Goal: Information Seeking & Learning: Understand process/instructions

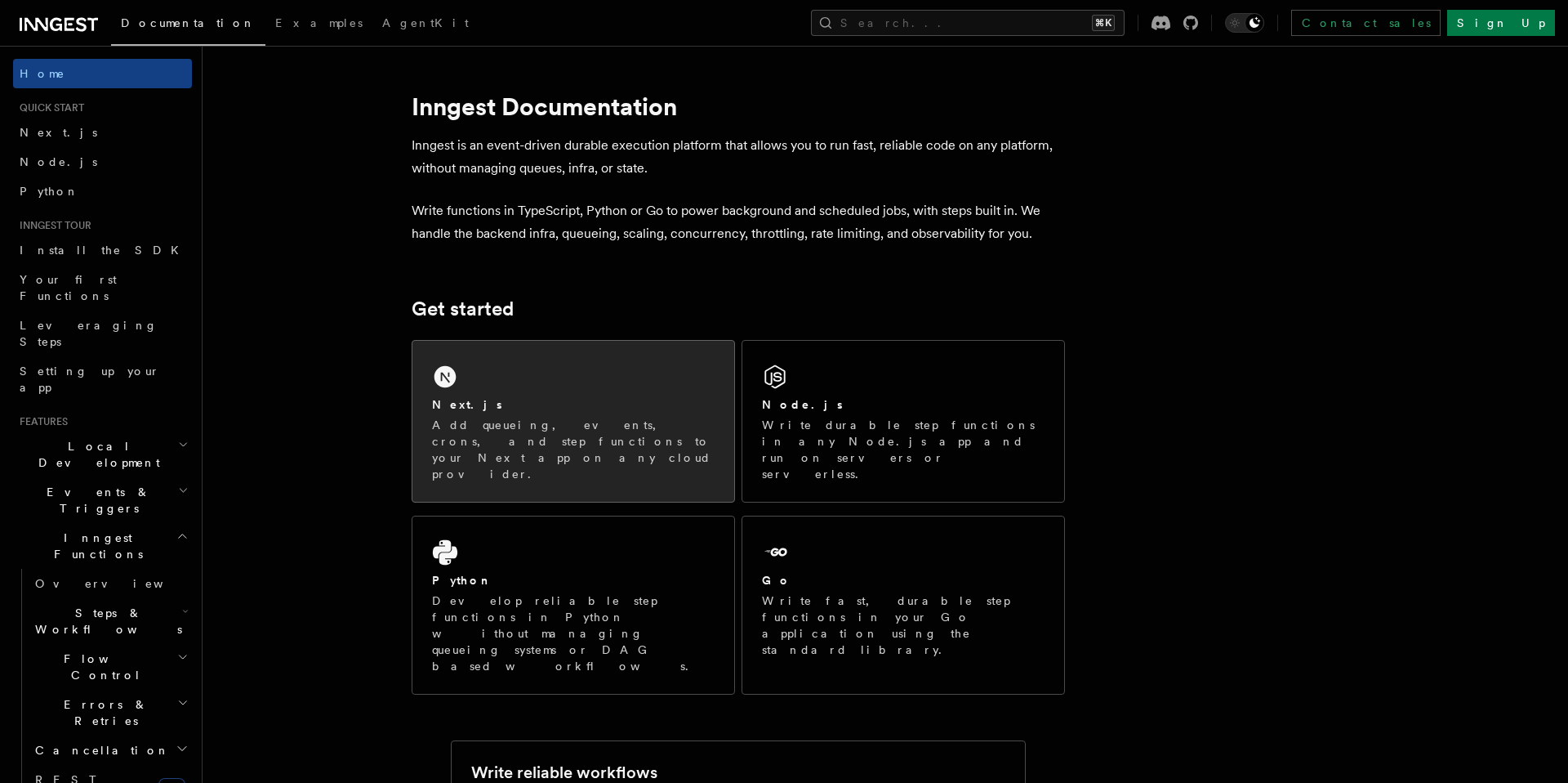
click at [493, 358] on div "Next.js Add queueing, events, crons, and step functions to your Next app on any…" at bounding box center [573, 421] width 321 height 161
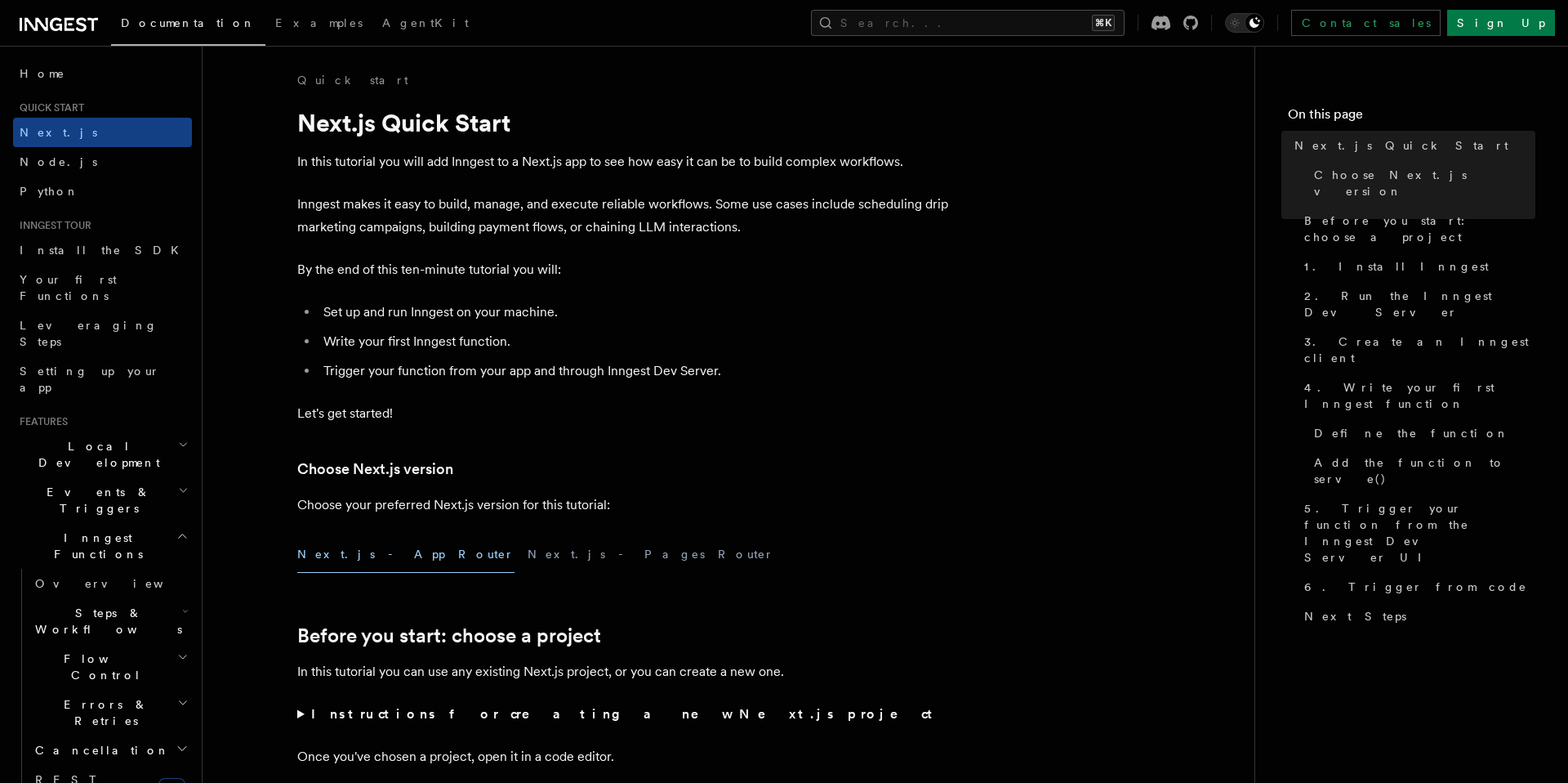
click at [341, 564] on button "Next.js - App Router" at bounding box center [406, 554] width 217 height 37
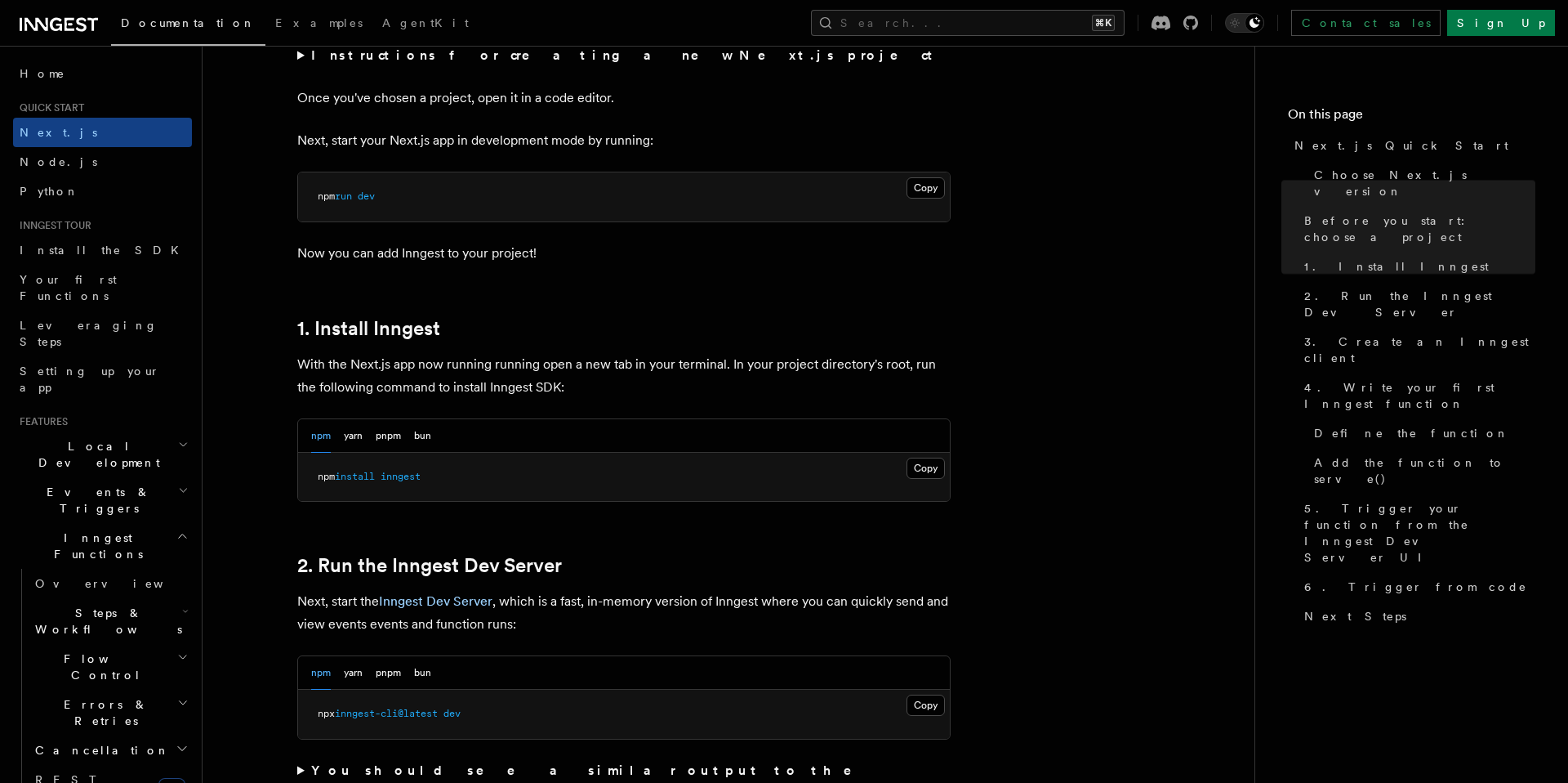
scroll to position [660, 0]
click at [359, 431] on button "yarn" at bounding box center [354, 434] width 19 height 33
click at [927, 467] on button "Copy Copied" at bounding box center [926, 466] width 38 height 21
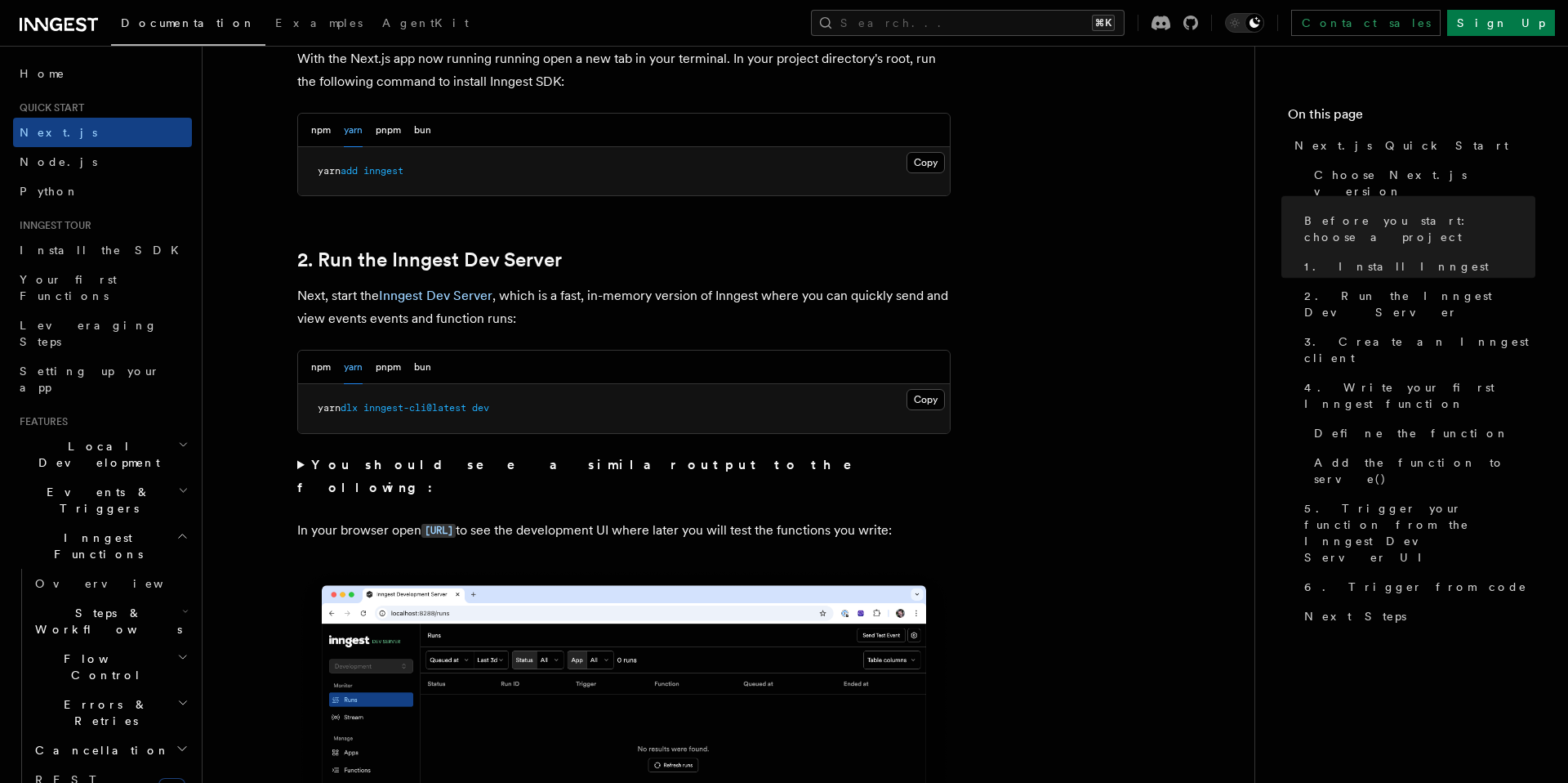
scroll to position [1021, 0]
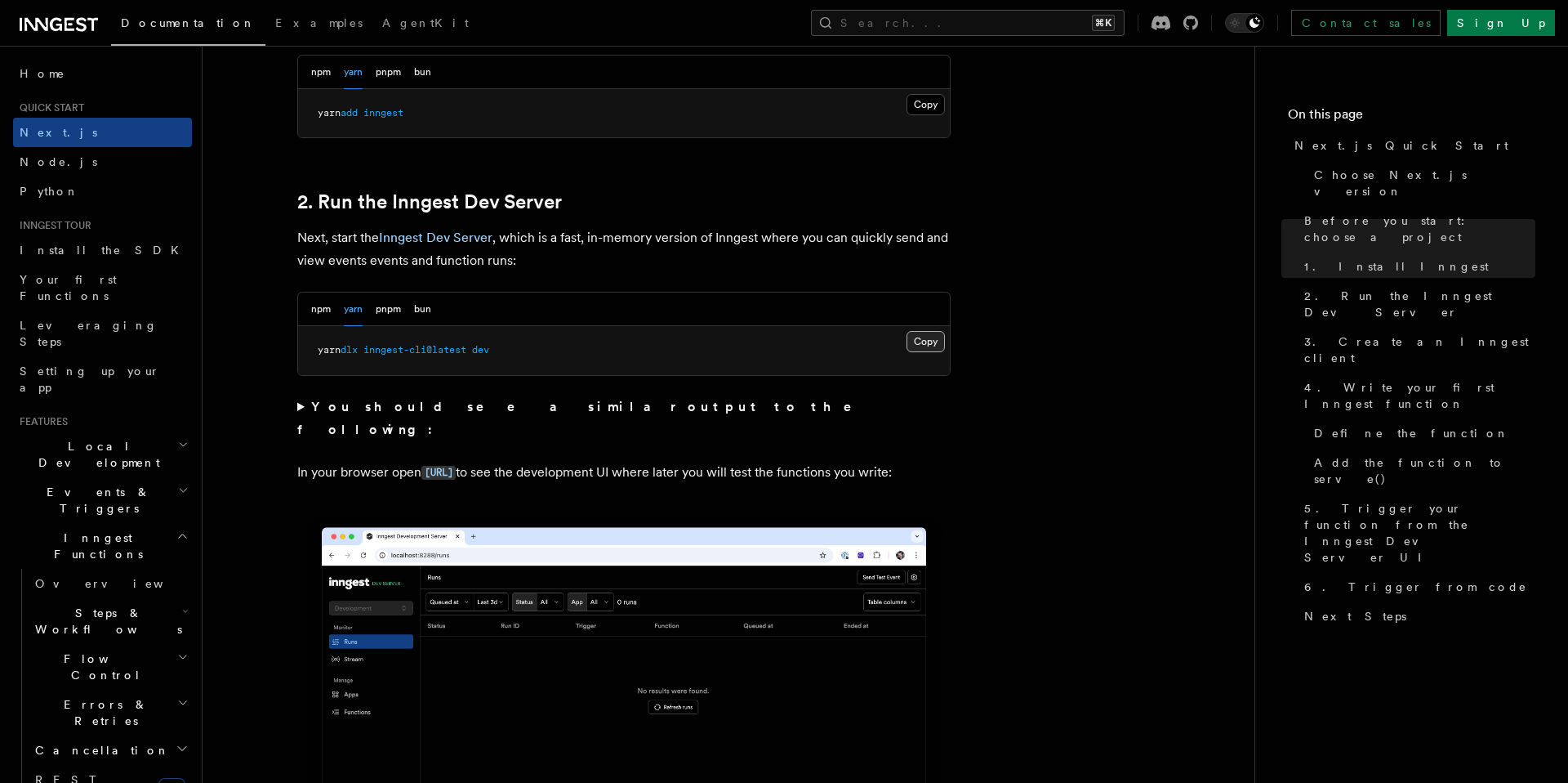
click at [934, 340] on button "Copy Copied" at bounding box center [926, 341] width 38 height 21
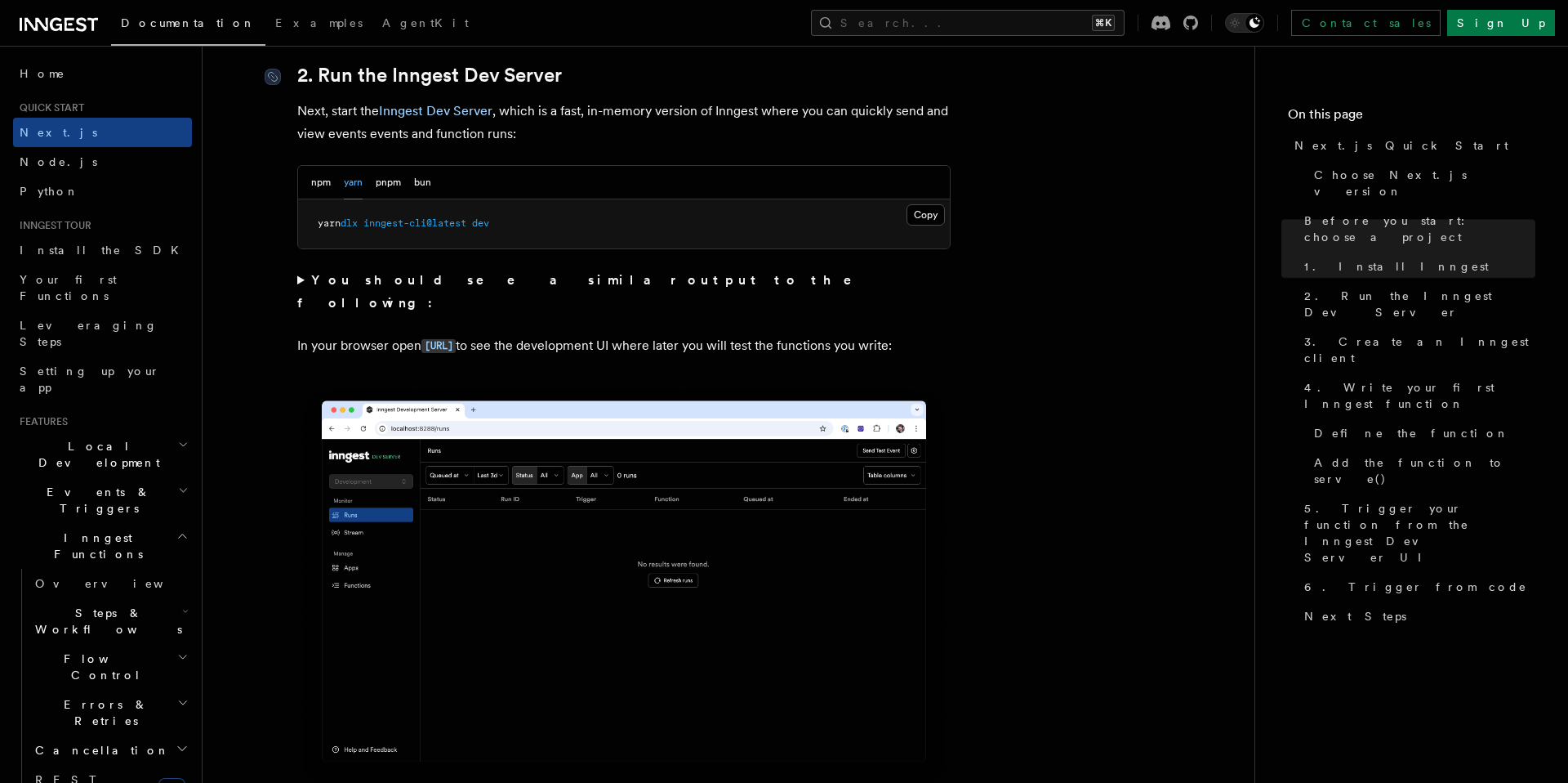
scroll to position [1152, 0]
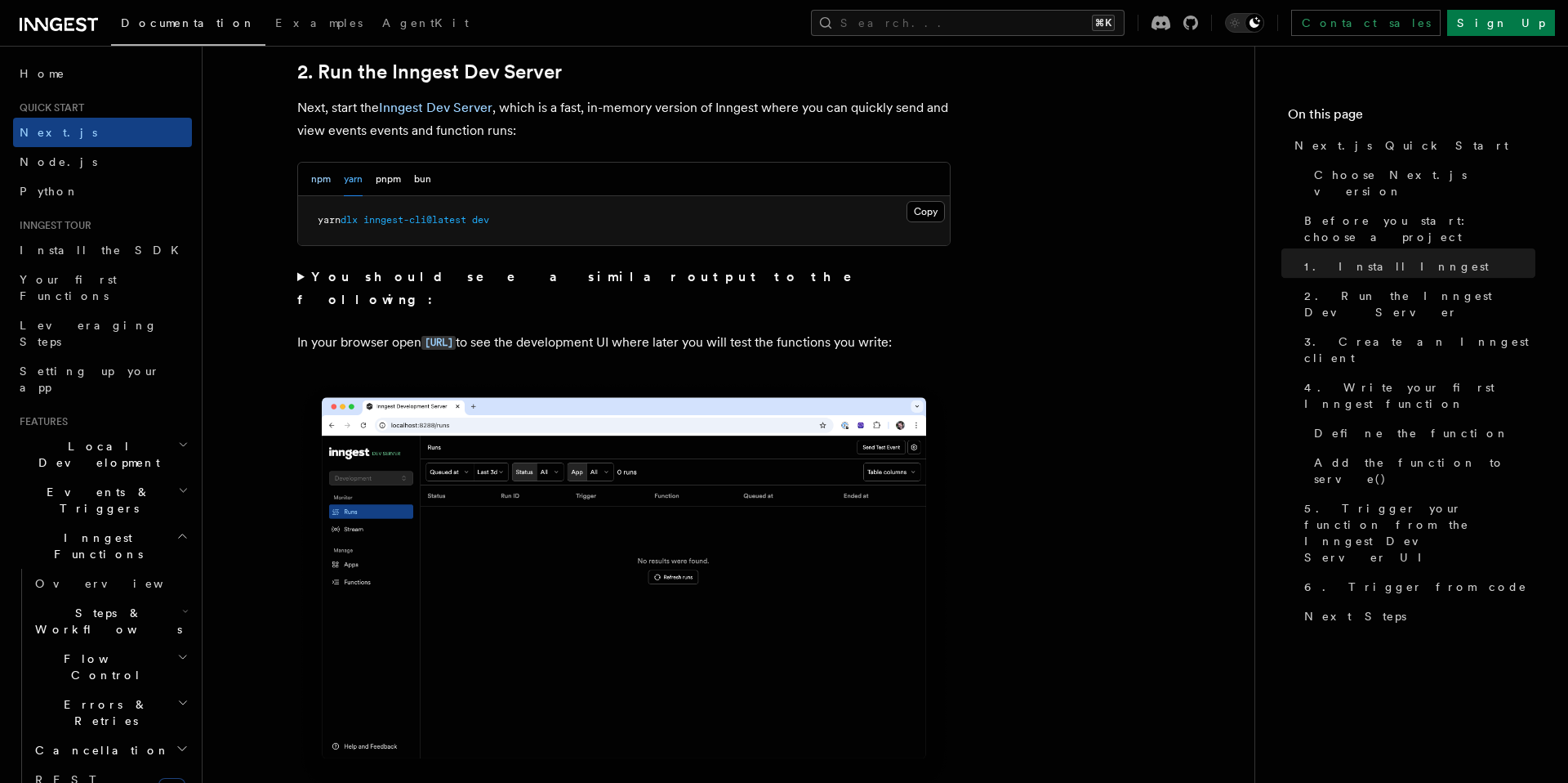
click at [321, 178] on button "npm" at bounding box center [320, 178] width 20 height 33
click at [361, 175] on button "yarn" at bounding box center [354, 178] width 19 height 33
click at [390, 177] on button "pnpm" at bounding box center [388, 178] width 26 height 33
click at [432, 178] on div "npm yarn pnpm bun" at bounding box center [624, 178] width 651 height 33
click at [414, 182] on div "npm yarn pnpm bun" at bounding box center [371, 178] width 120 height 33
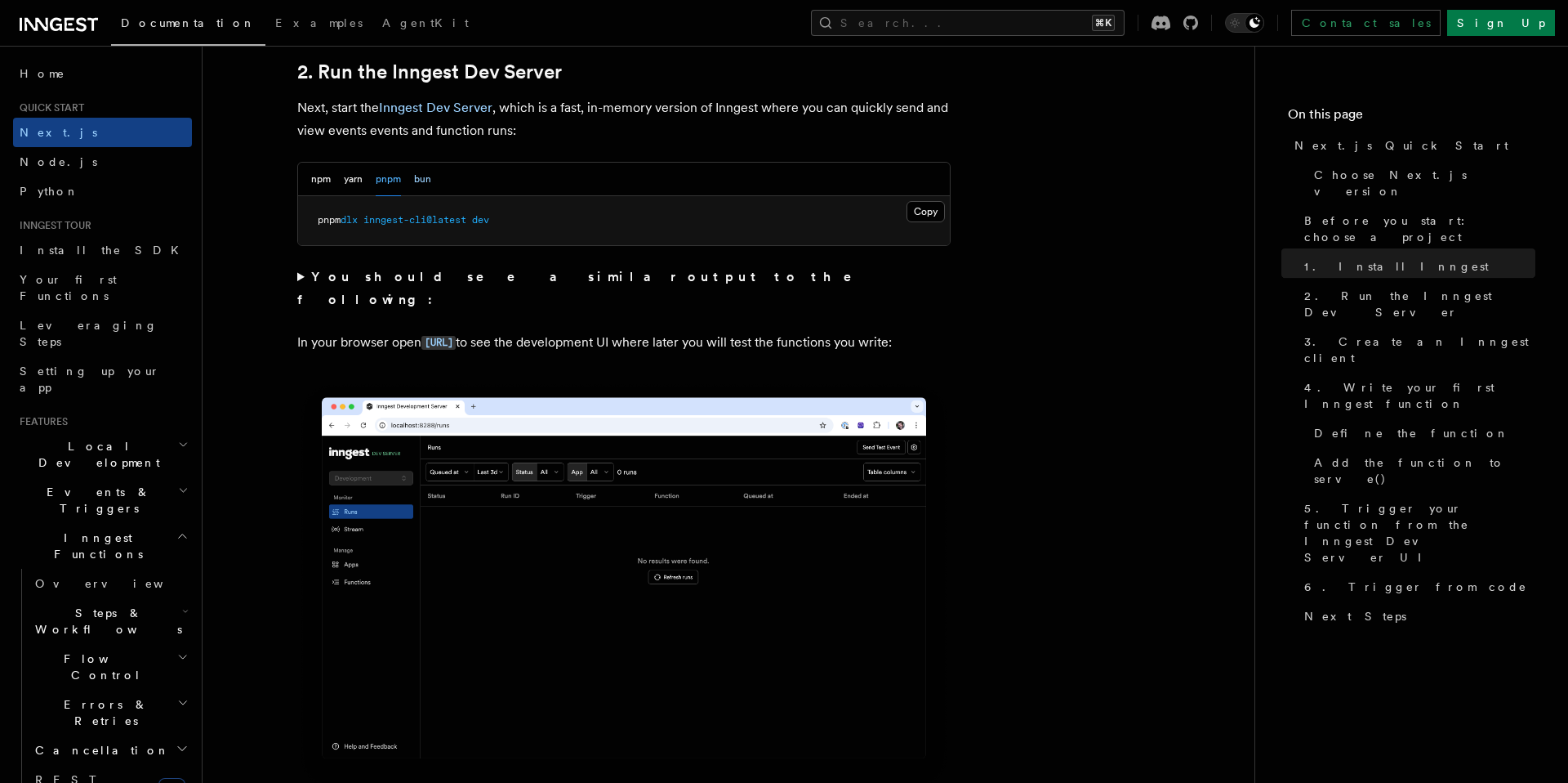
click at [422, 182] on button "bun" at bounding box center [423, 178] width 17 height 33
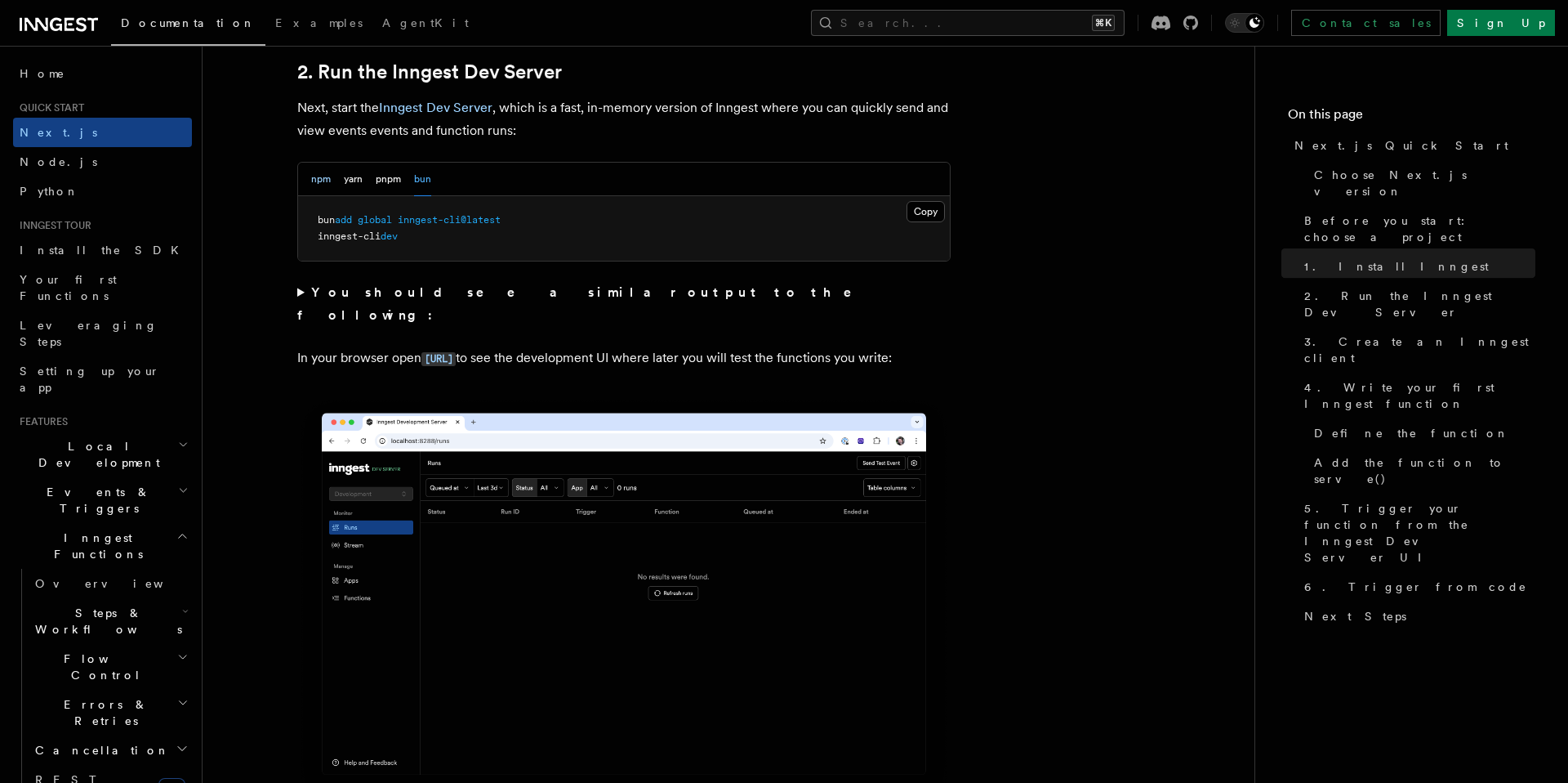
click at [323, 181] on button "npm" at bounding box center [320, 178] width 20 height 33
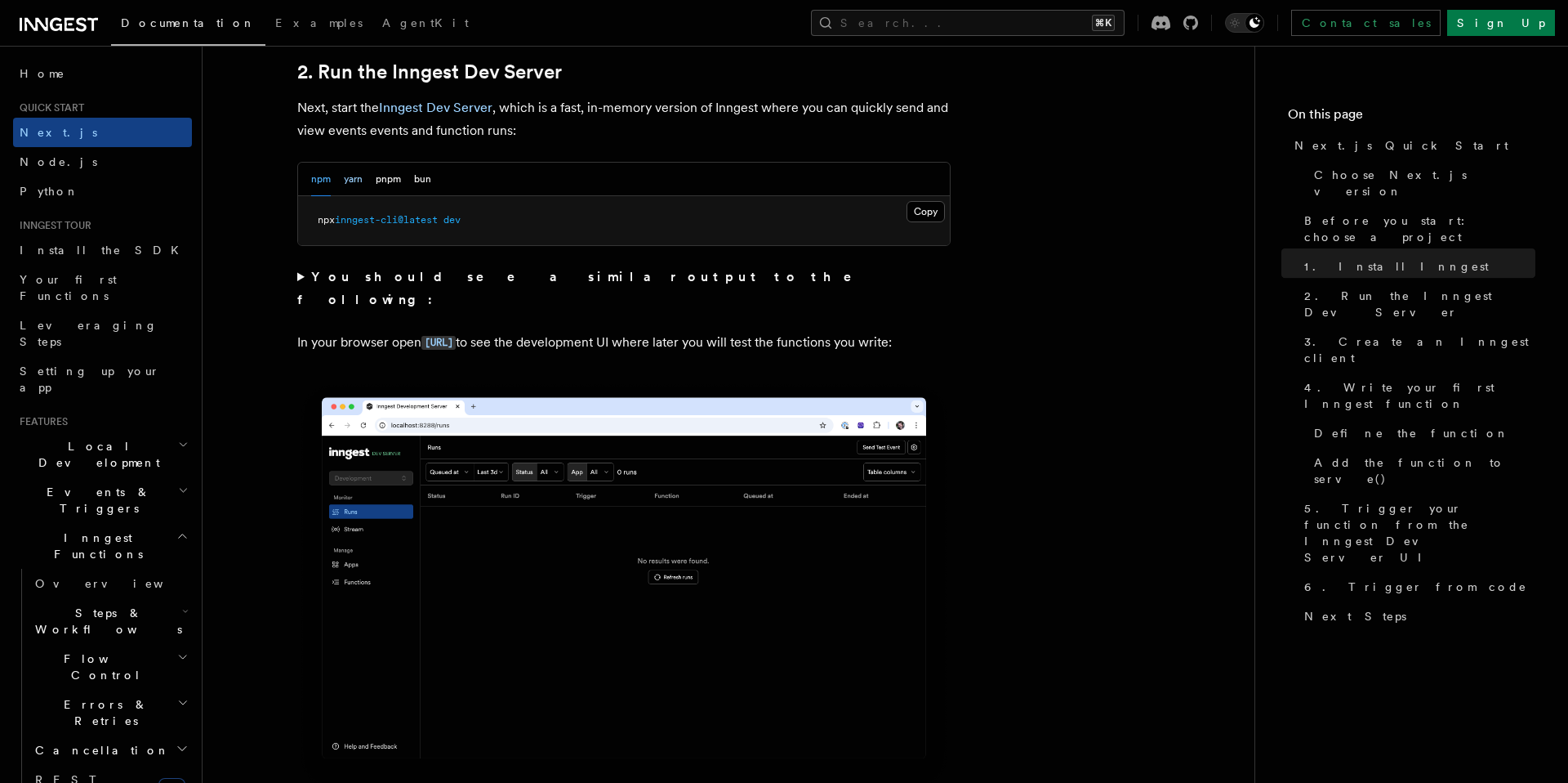
click at [355, 174] on button "yarn" at bounding box center [354, 178] width 19 height 33
click at [433, 179] on div "npm yarn pnpm bun" at bounding box center [624, 178] width 651 height 33
click at [429, 179] on button "bun" at bounding box center [423, 178] width 17 height 33
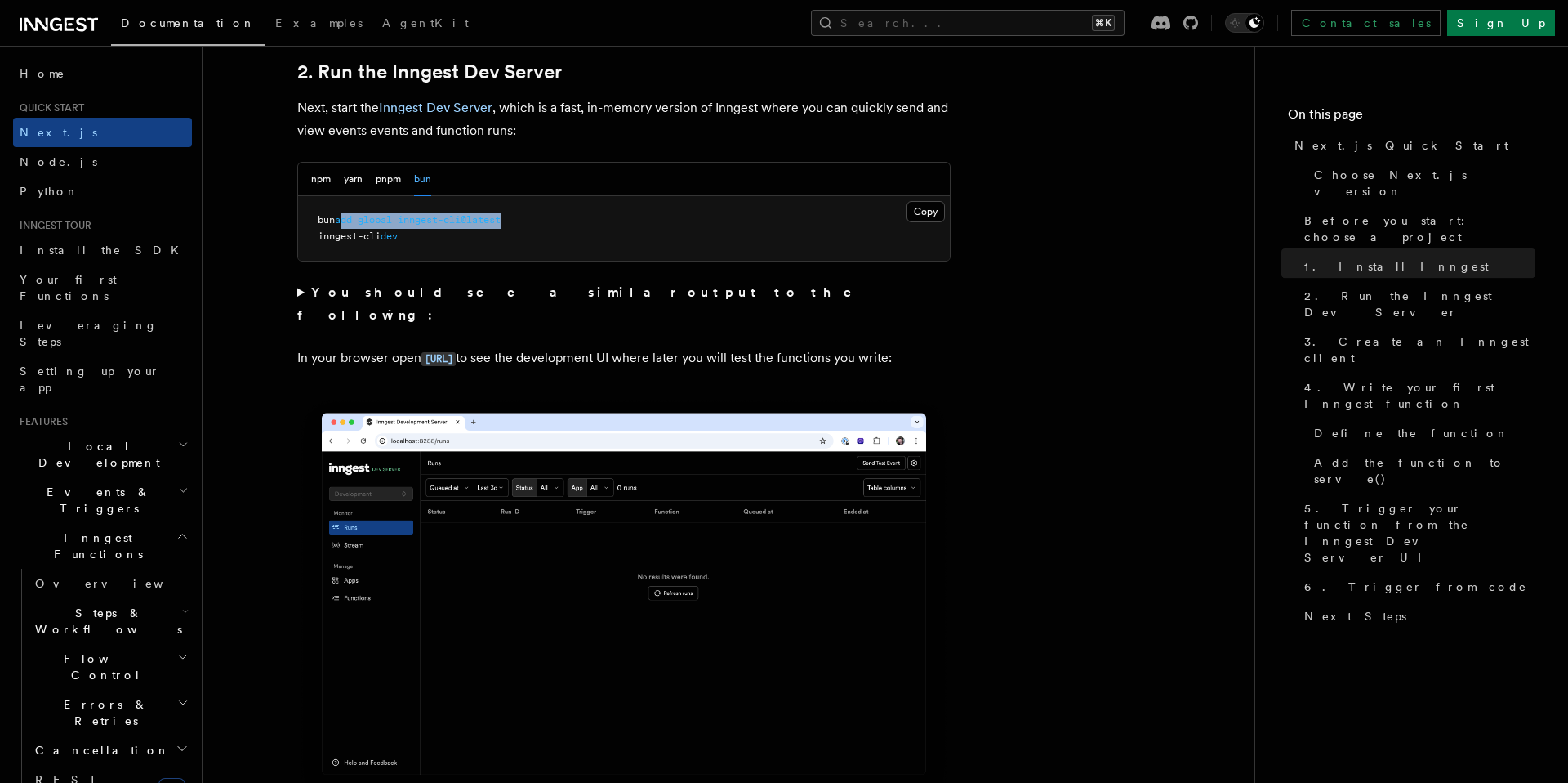
drag, startPoint x: 344, startPoint y: 216, endPoint x: 519, endPoint y: 215, distance: 175.0
click at [519, 215] on pre "bun add global inngest-cli@latest inngest-cli dev" at bounding box center [624, 229] width 651 height 65
copy span "dd global inngest-cli@latest"
drag, startPoint x: 413, startPoint y: 239, endPoint x: 312, endPoint y: 241, distance: 101.0
click at [312, 241] on pre "bun add global inngest-cli@latest inngest-cli dev" at bounding box center [624, 229] width 651 height 65
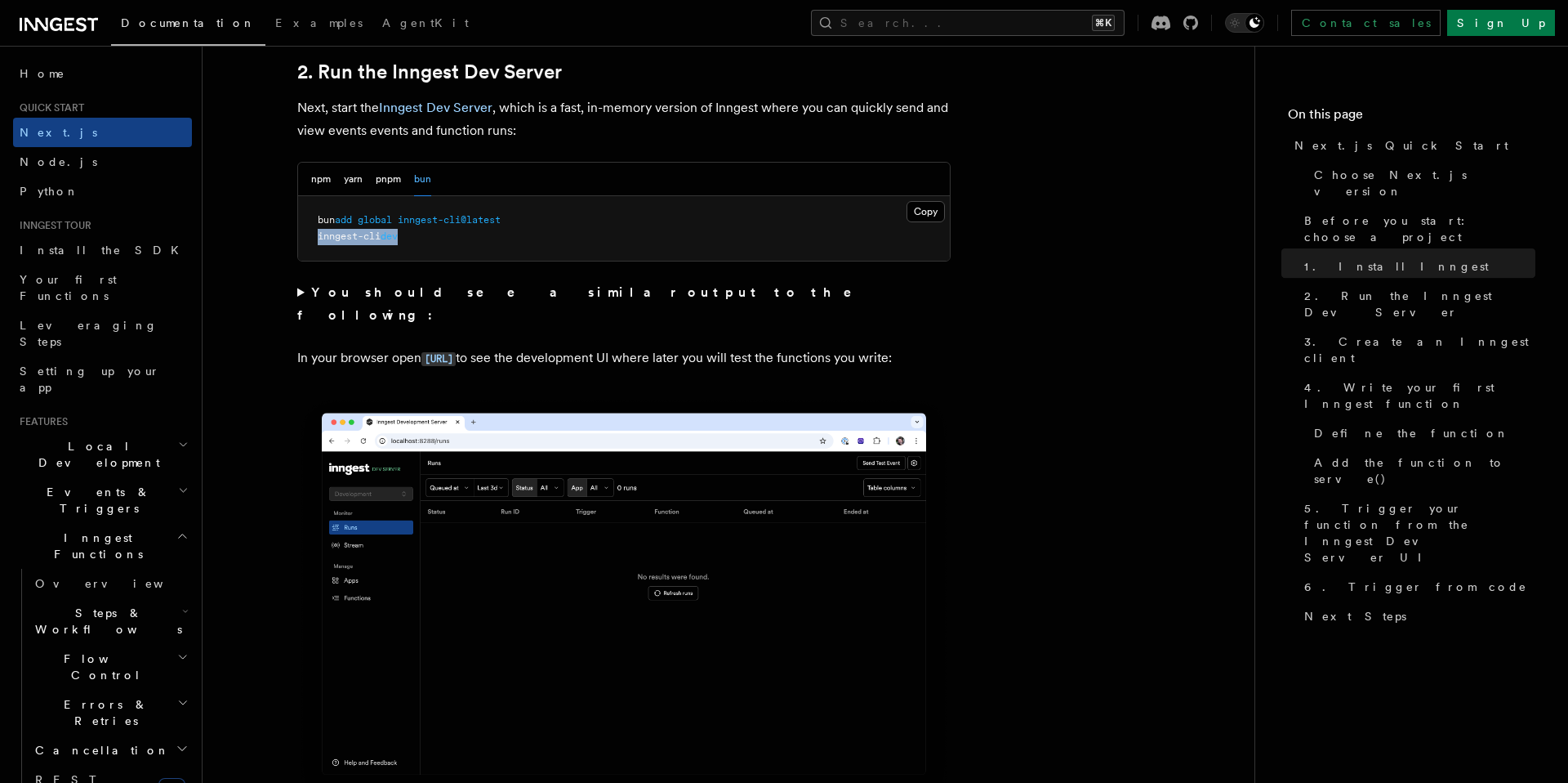
copy span "inngest-cli dev"
click at [329, 187] on button "npm" at bounding box center [320, 178] width 20 height 33
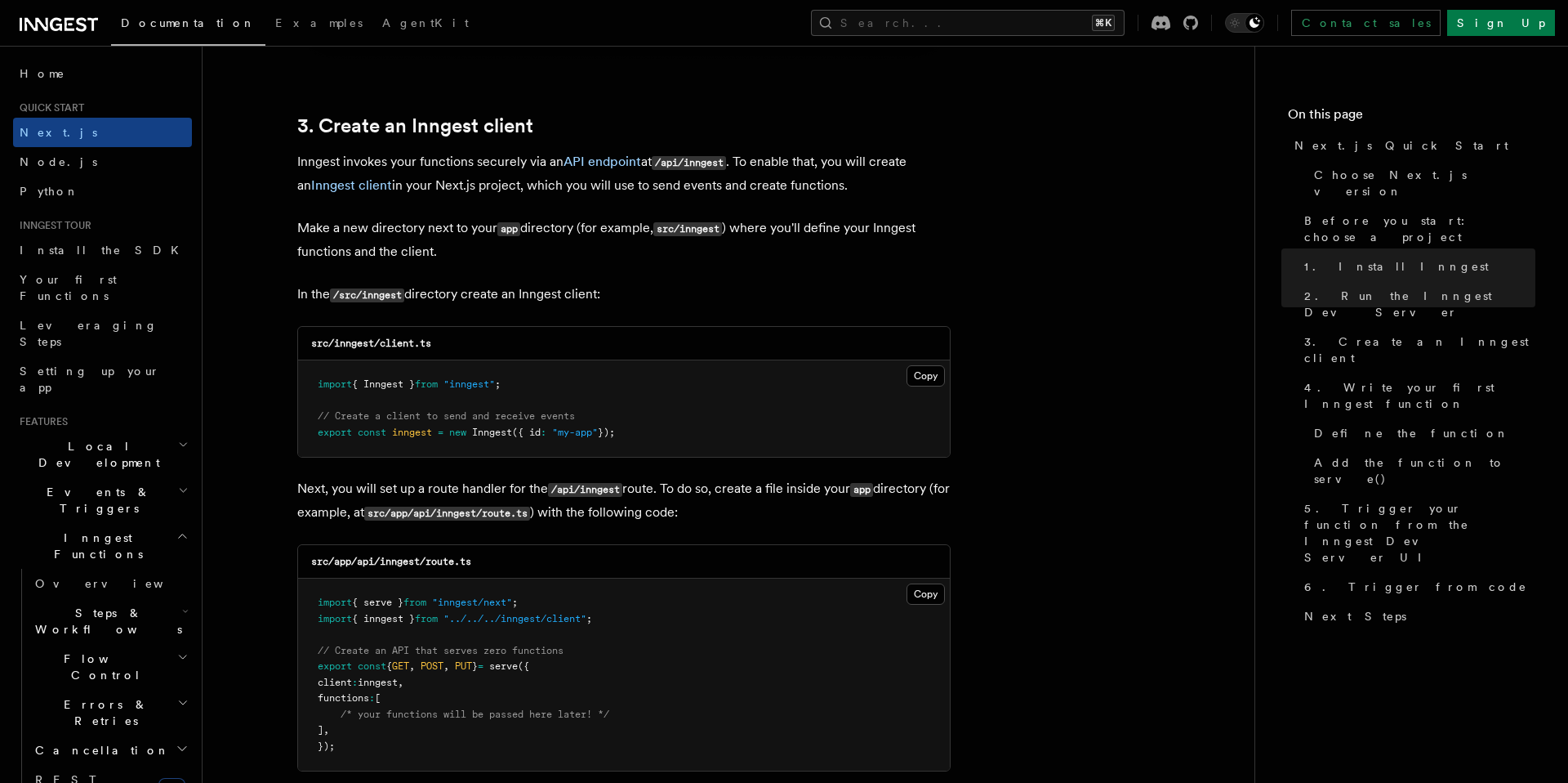
scroll to position [1887, 0]
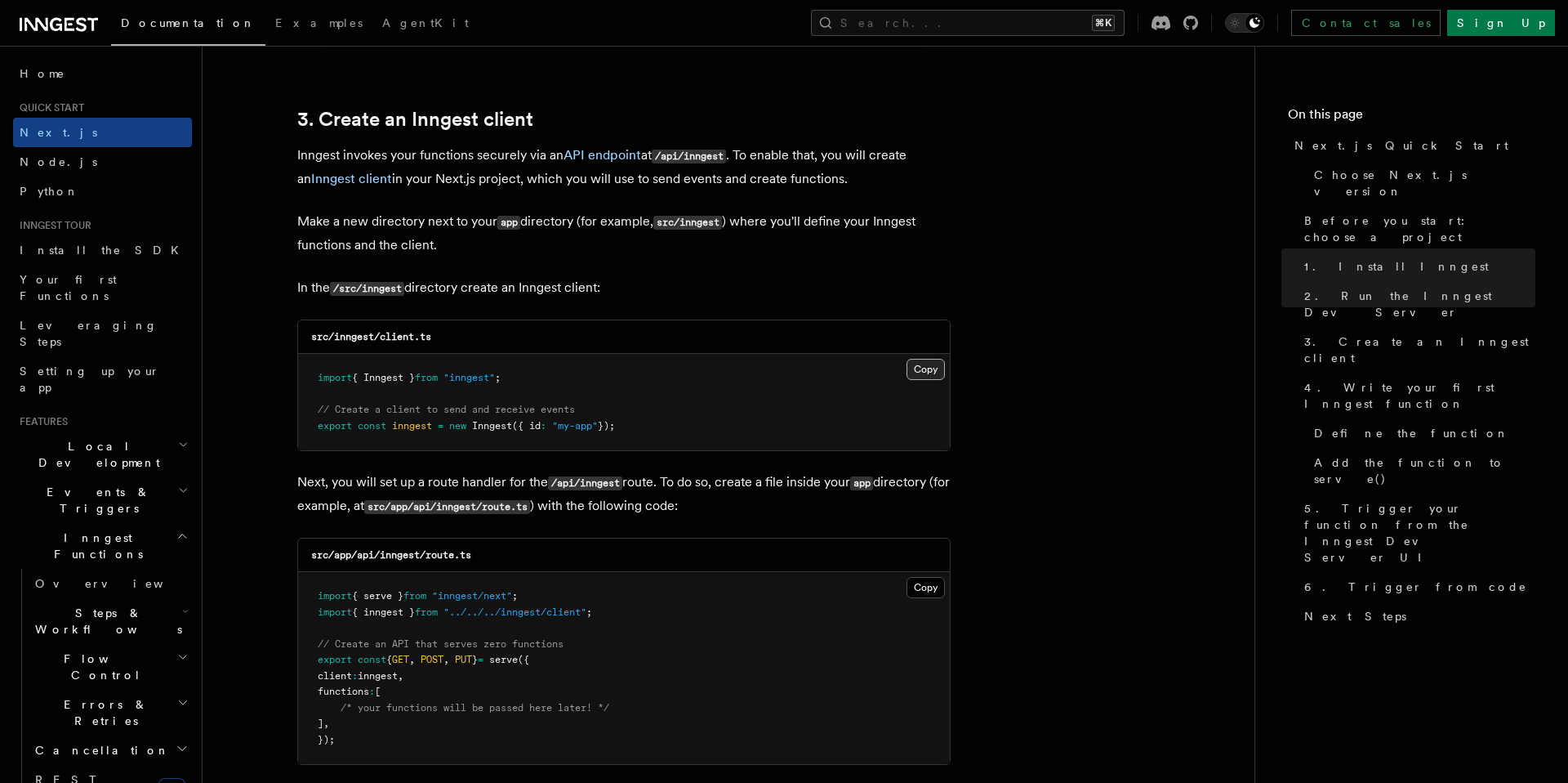
click at [918, 371] on button "Copy Copied" at bounding box center [926, 369] width 38 height 21
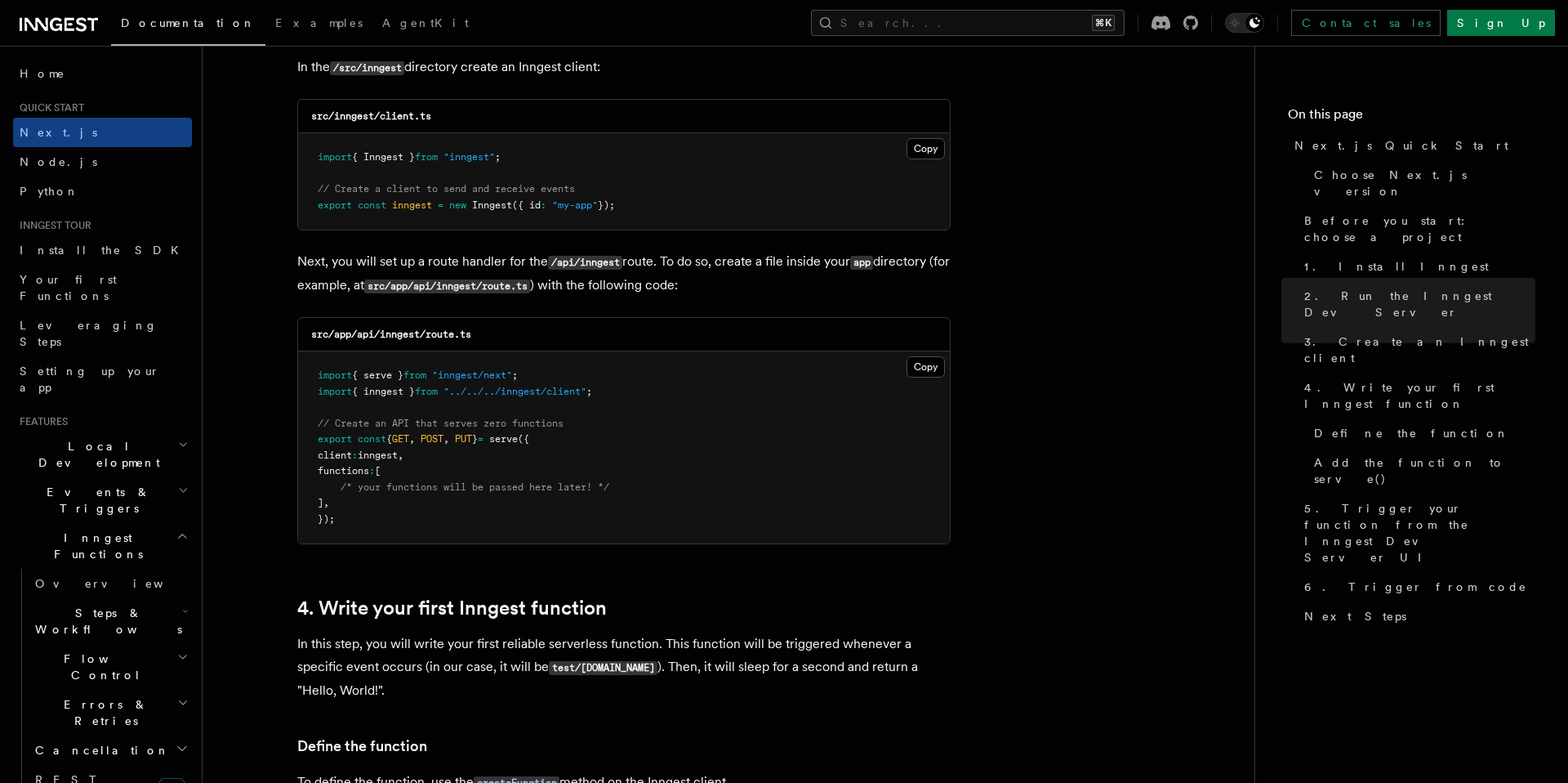
scroll to position [2114, 0]
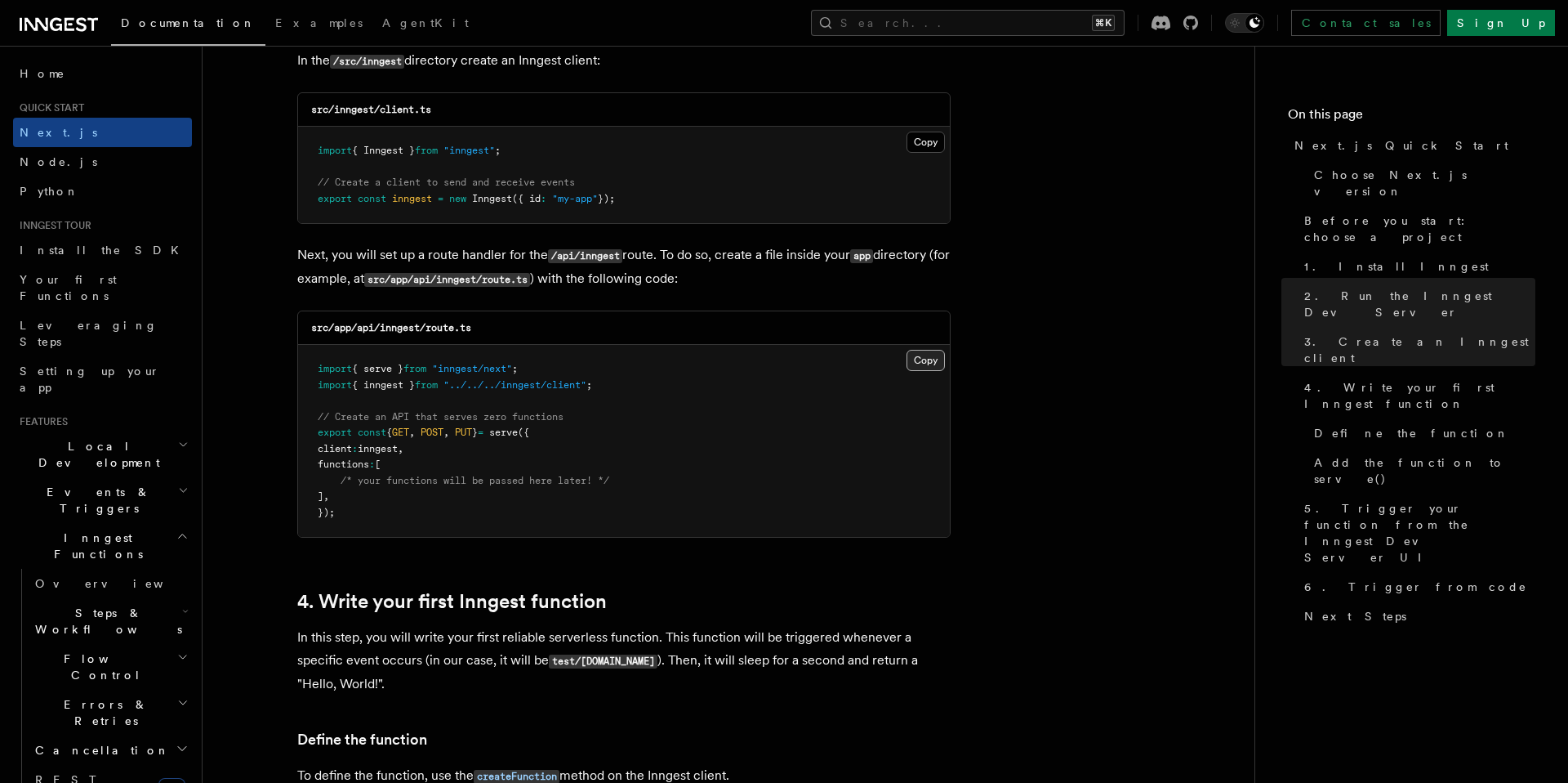
click at [919, 362] on button "Copy Copied" at bounding box center [926, 361] width 38 height 21
click at [925, 370] on button "Copy Copied" at bounding box center [926, 361] width 38 height 21
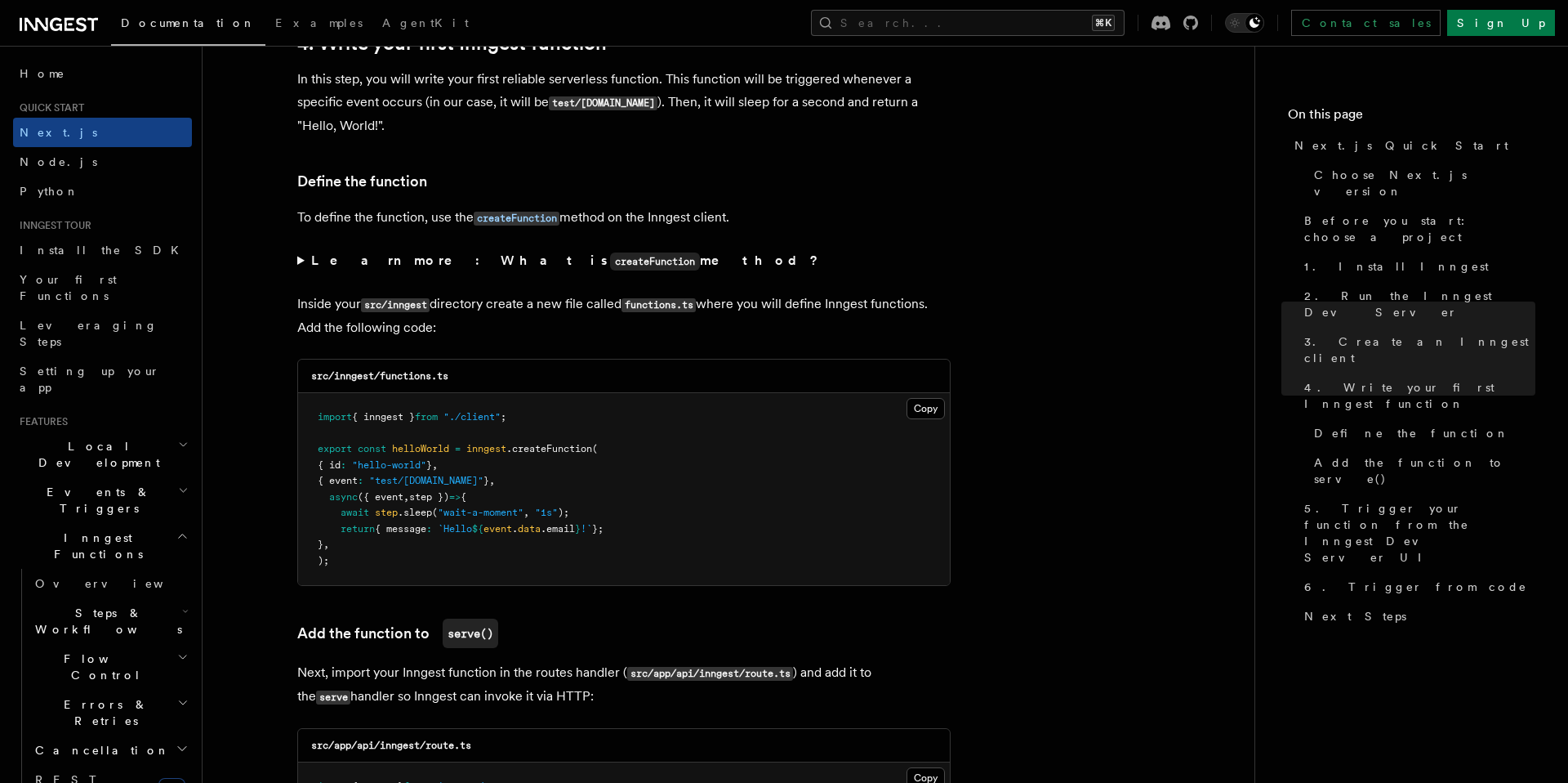
scroll to position [2672, 0]
click at [914, 415] on button "Copy Copied" at bounding box center [926, 407] width 38 height 21
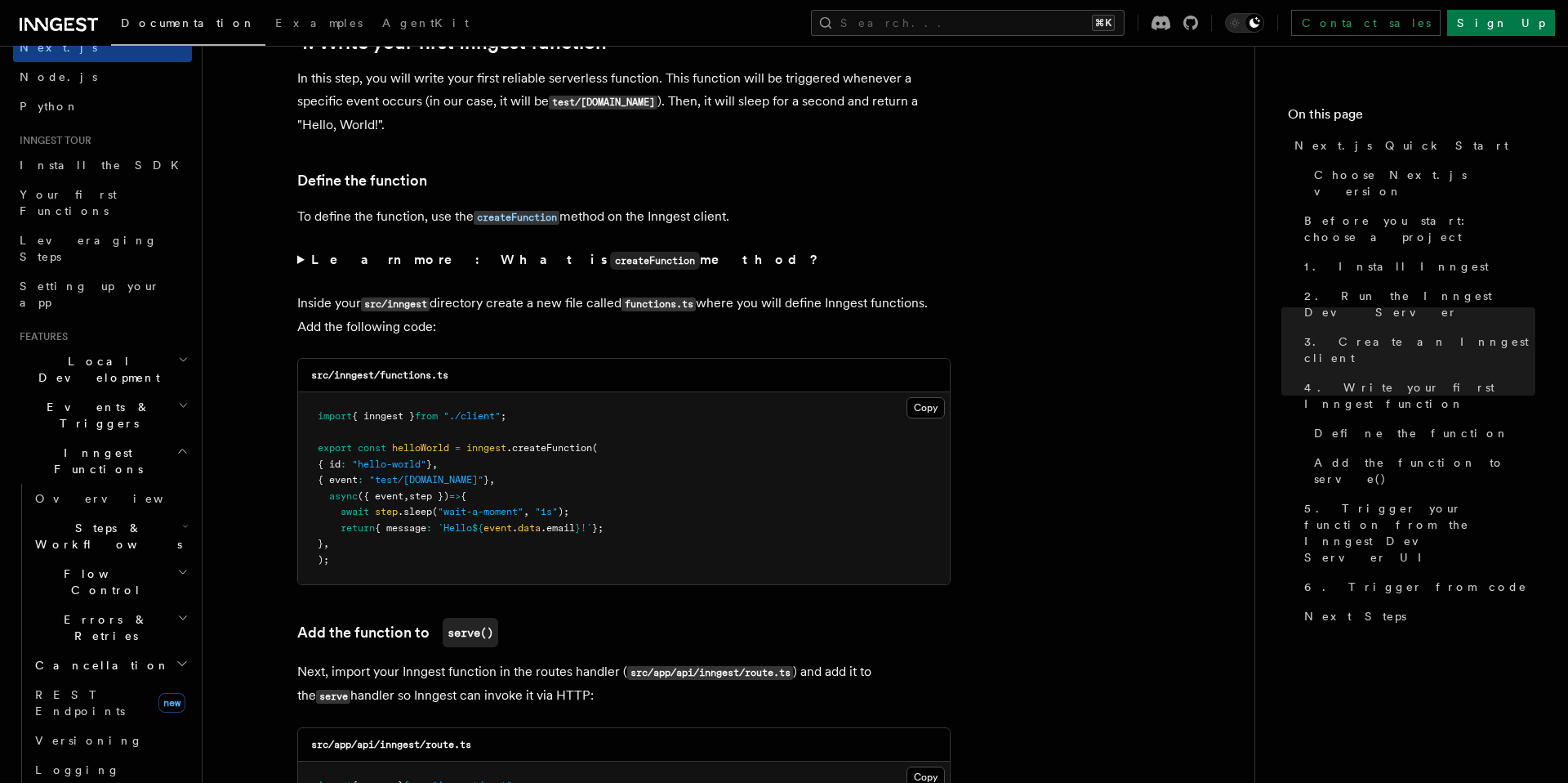
scroll to position [88, 0]
click at [89, 442] on span "Inngest Functions" at bounding box center [94, 458] width 163 height 32
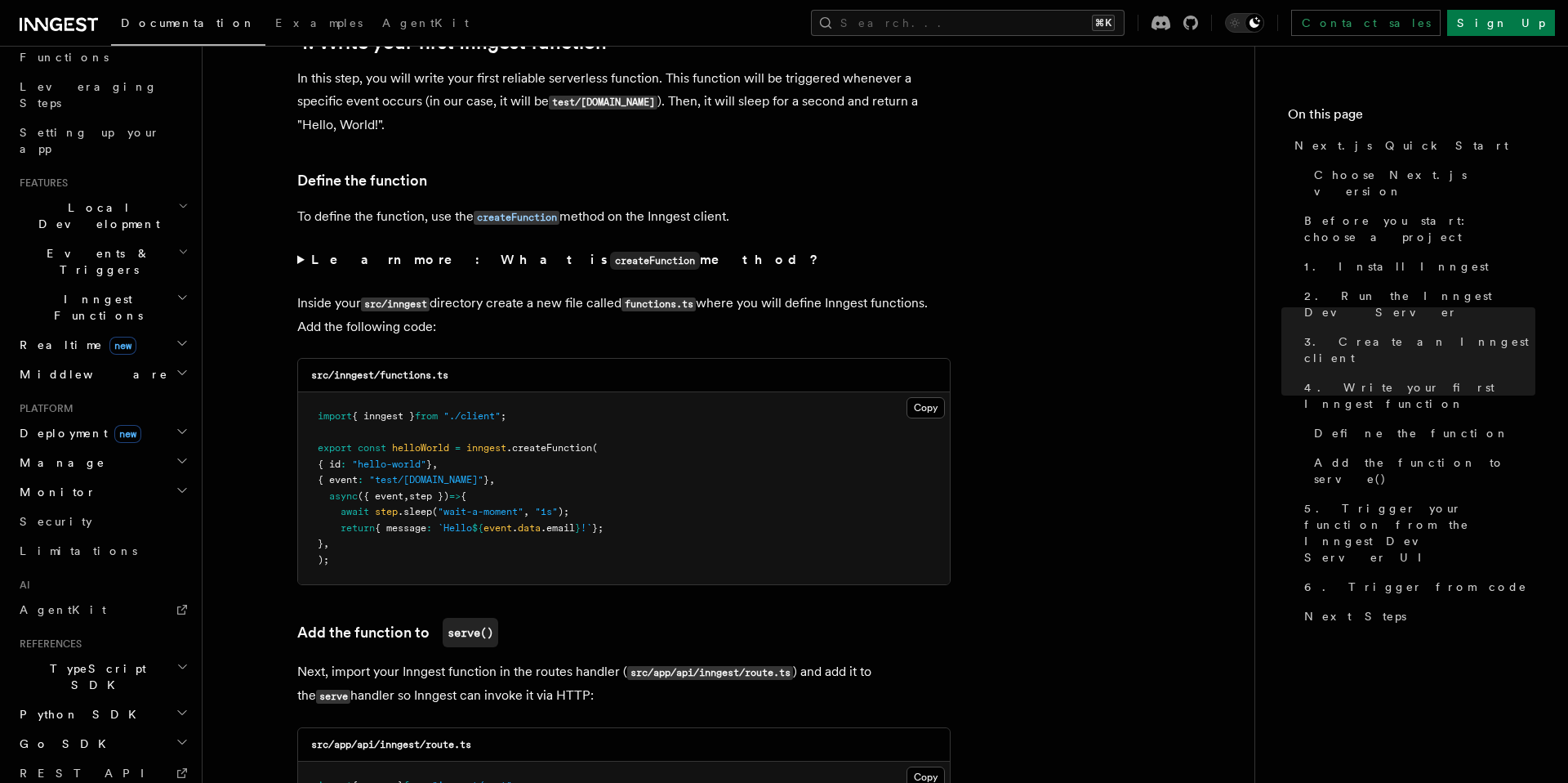
scroll to position [254, 0]
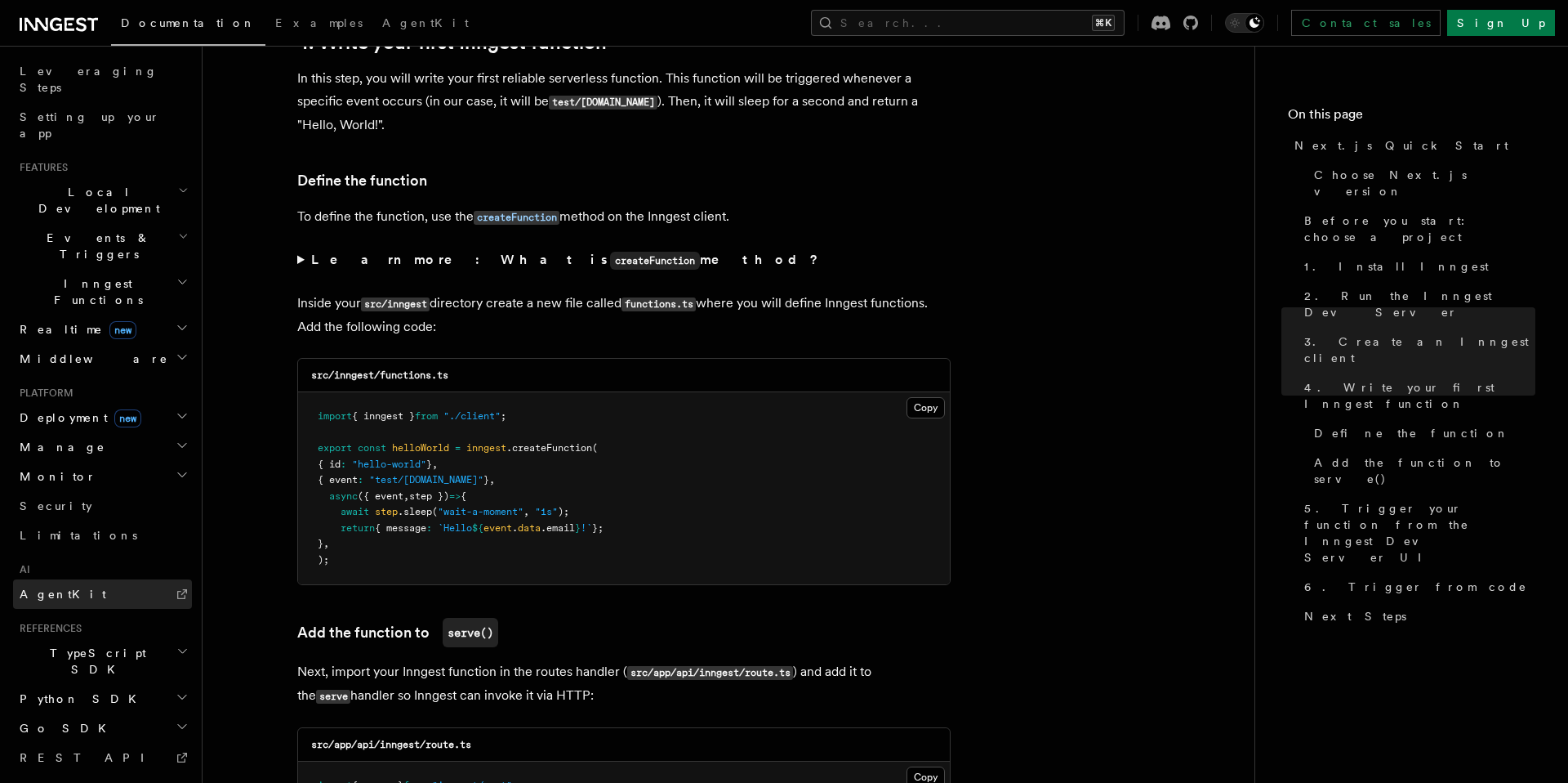
click at [77, 579] on link "AgentKit" at bounding box center [103, 593] width 179 height 30
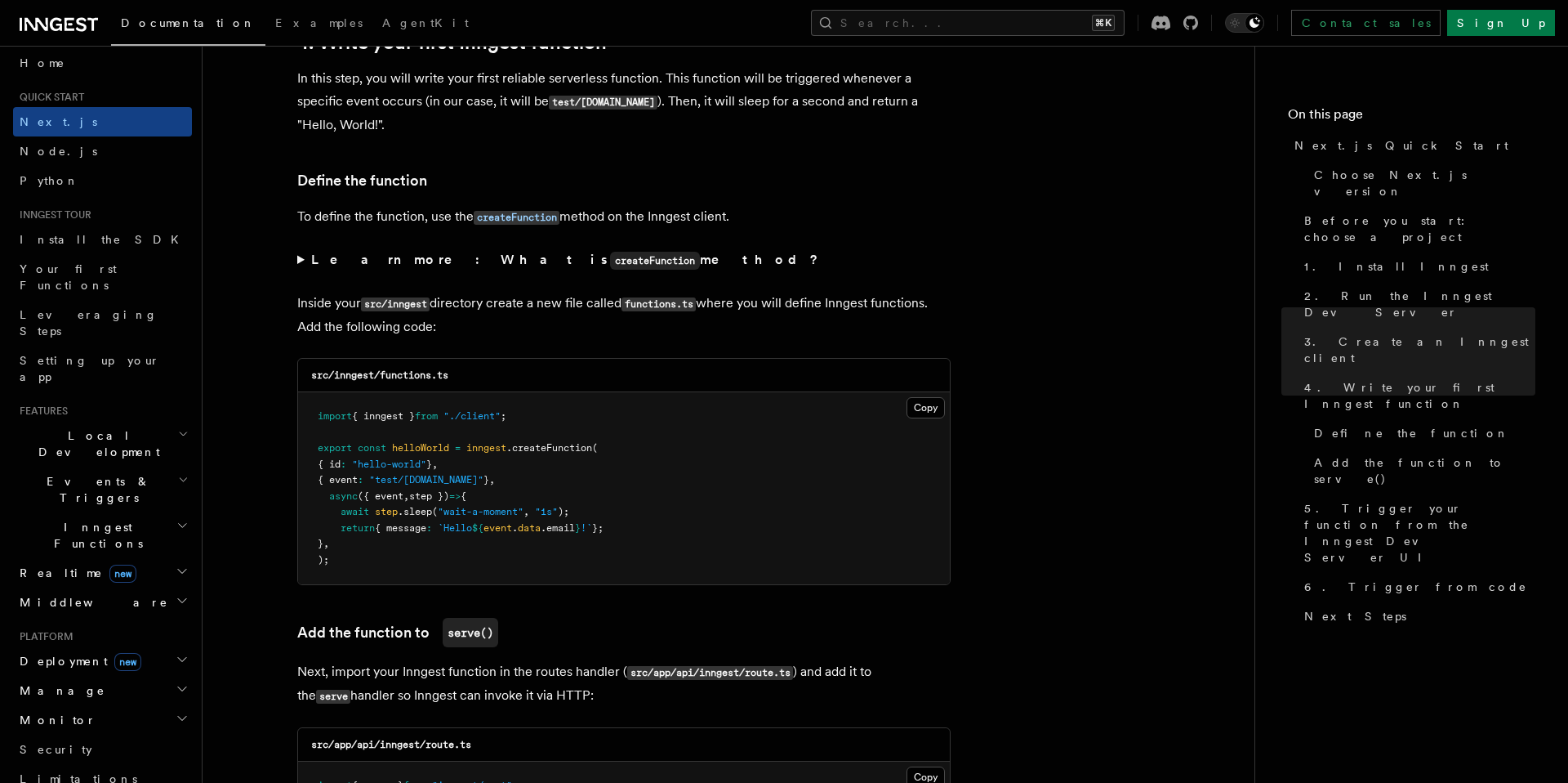
scroll to position [0, 0]
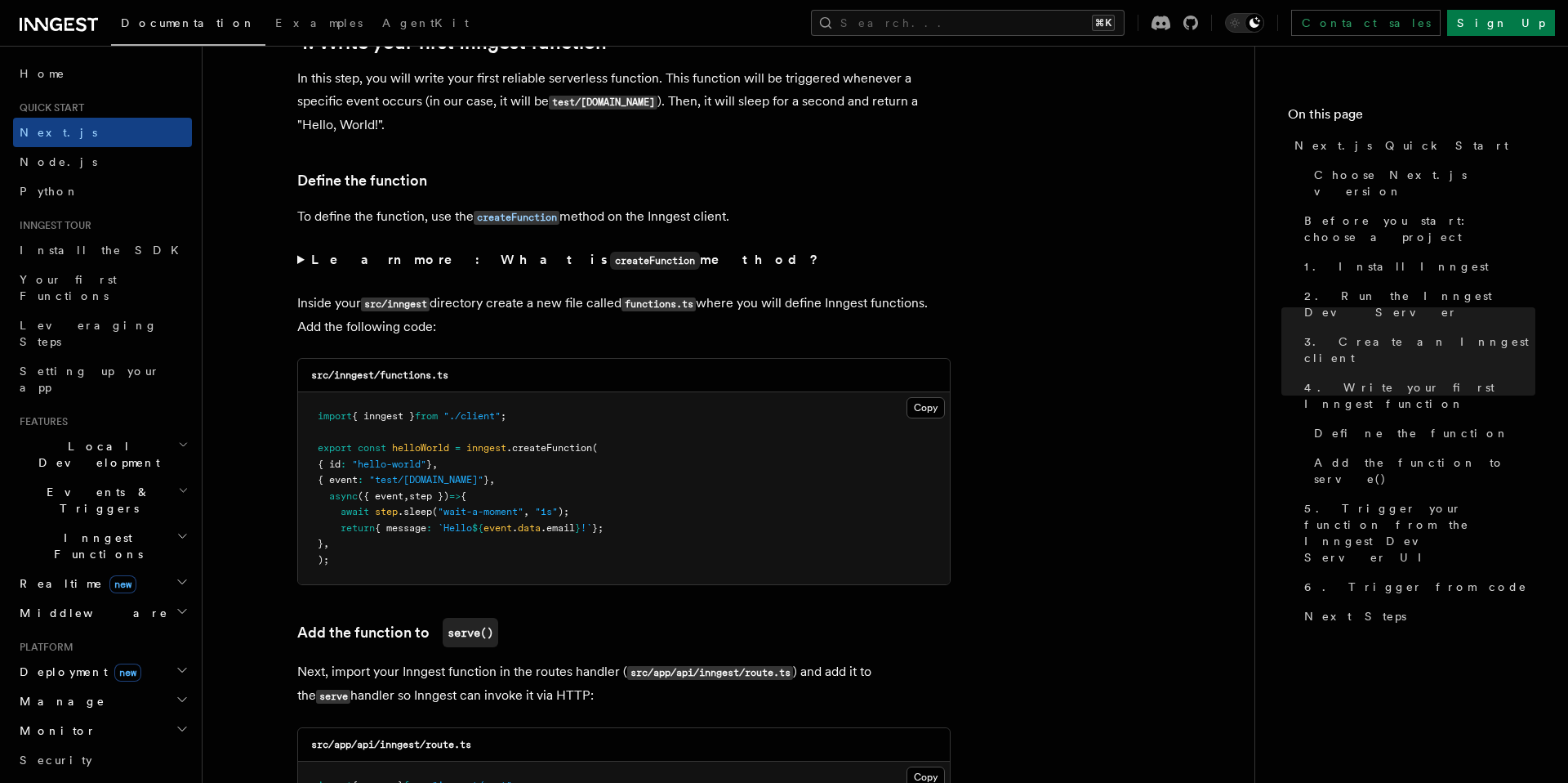
click at [149, 523] on h2 "Inngest Functions" at bounding box center [103, 546] width 179 height 46
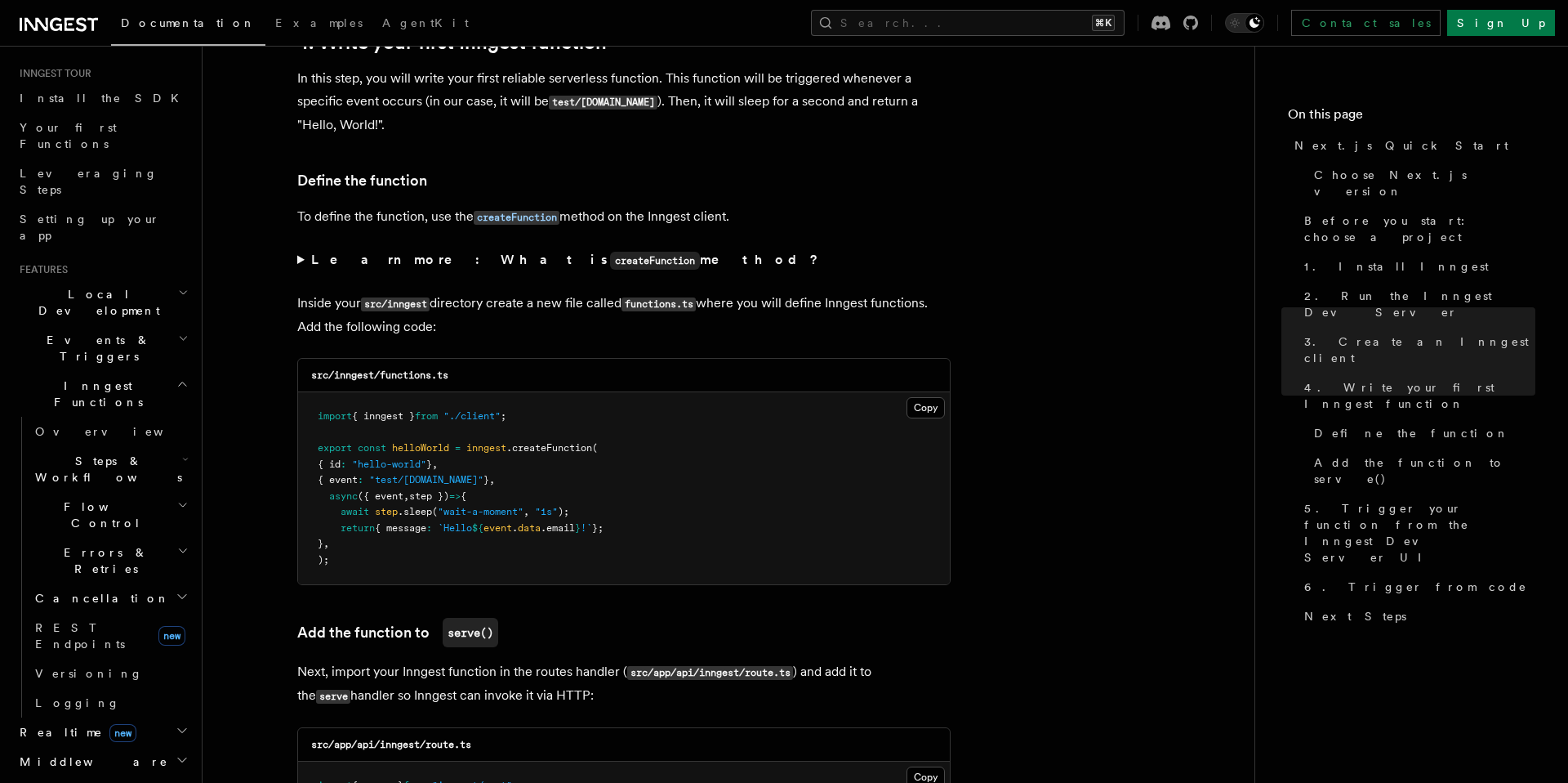
scroll to position [156, 0]
click at [172, 442] on h2 "Steps & Workflows" at bounding box center [110, 464] width 163 height 46
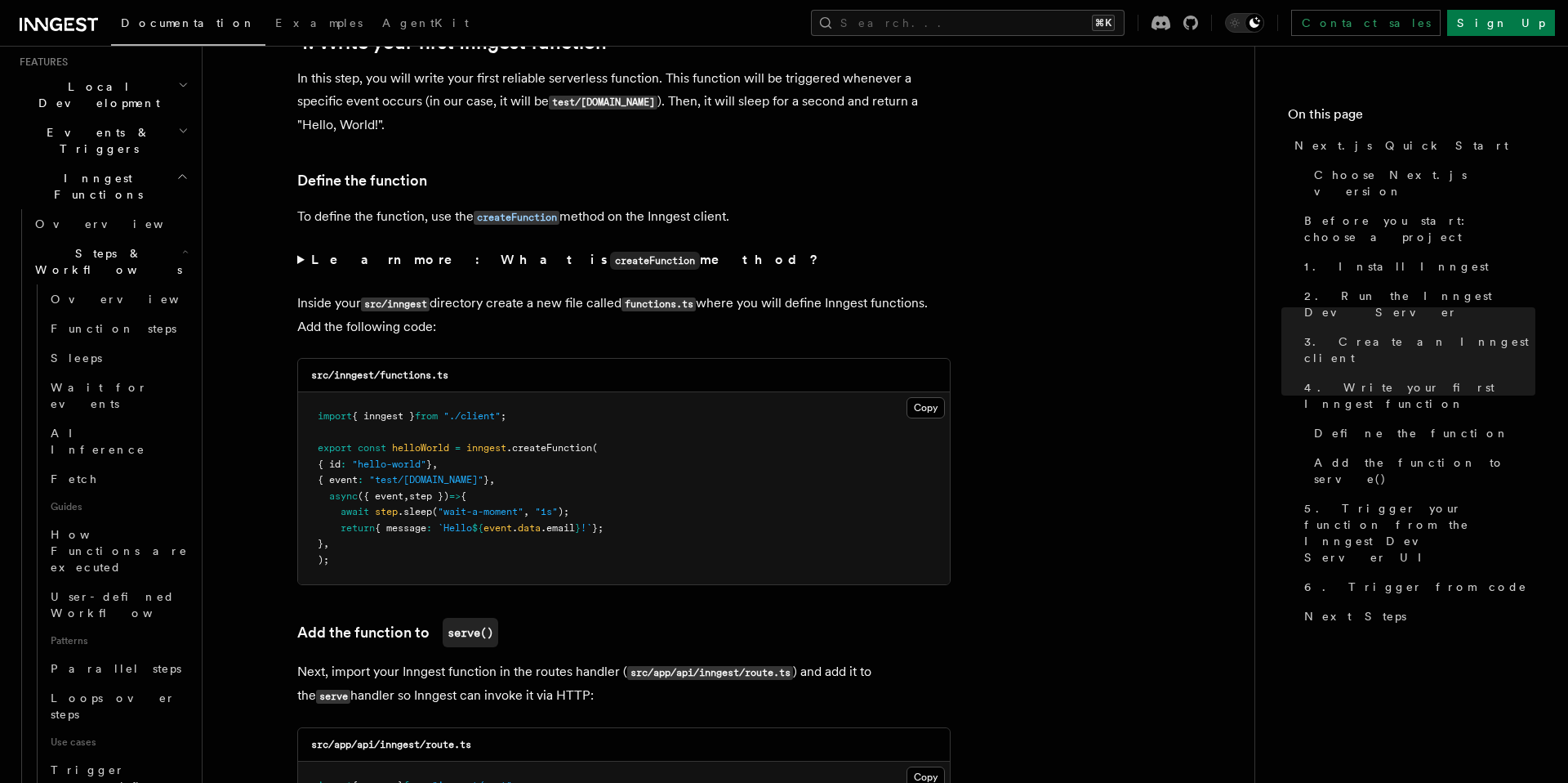
scroll to position [359, 0]
click at [105, 425] on span "AI Inference" at bounding box center [121, 442] width 141 height 32
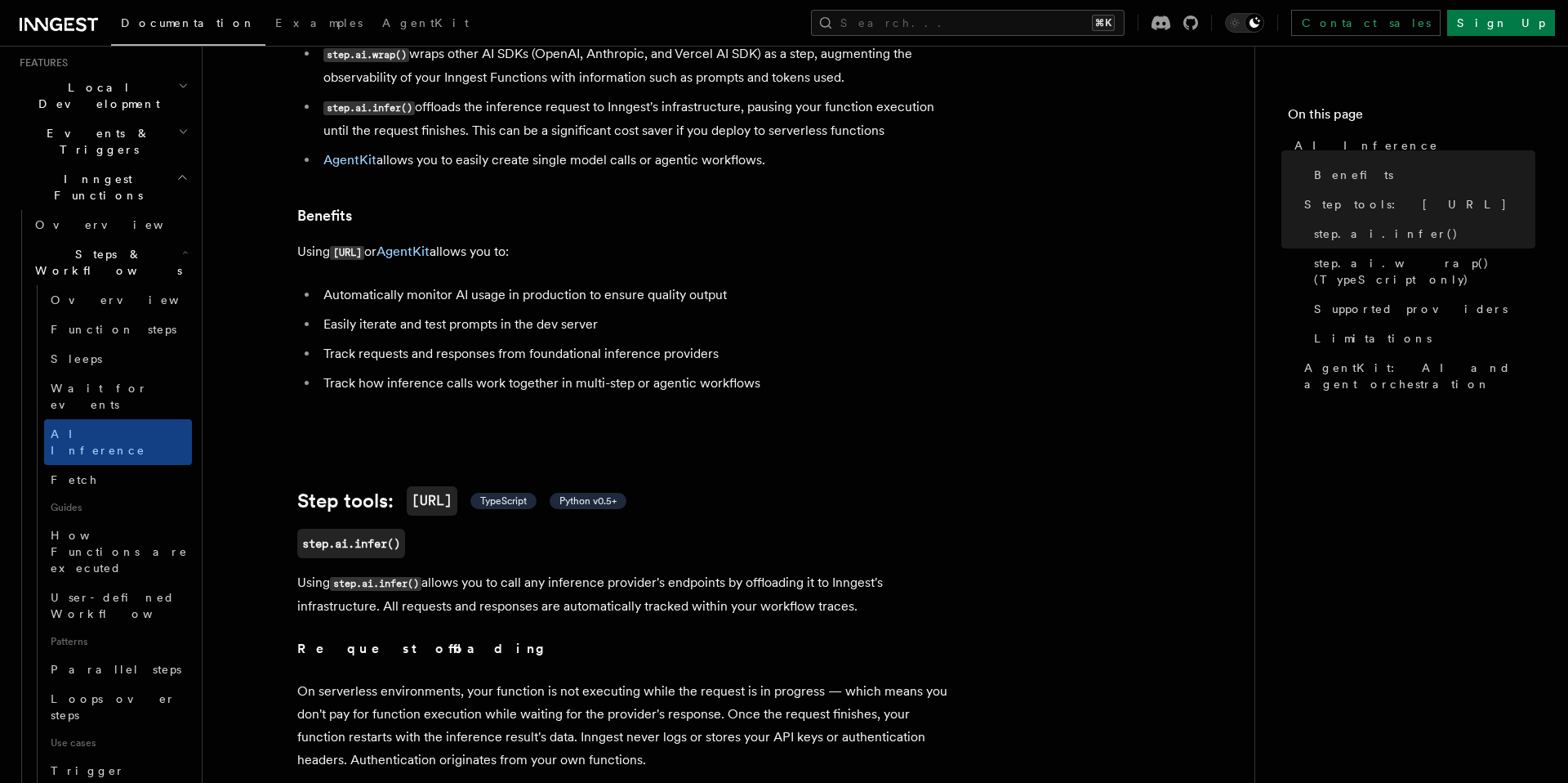
scroll to position [89, 0]
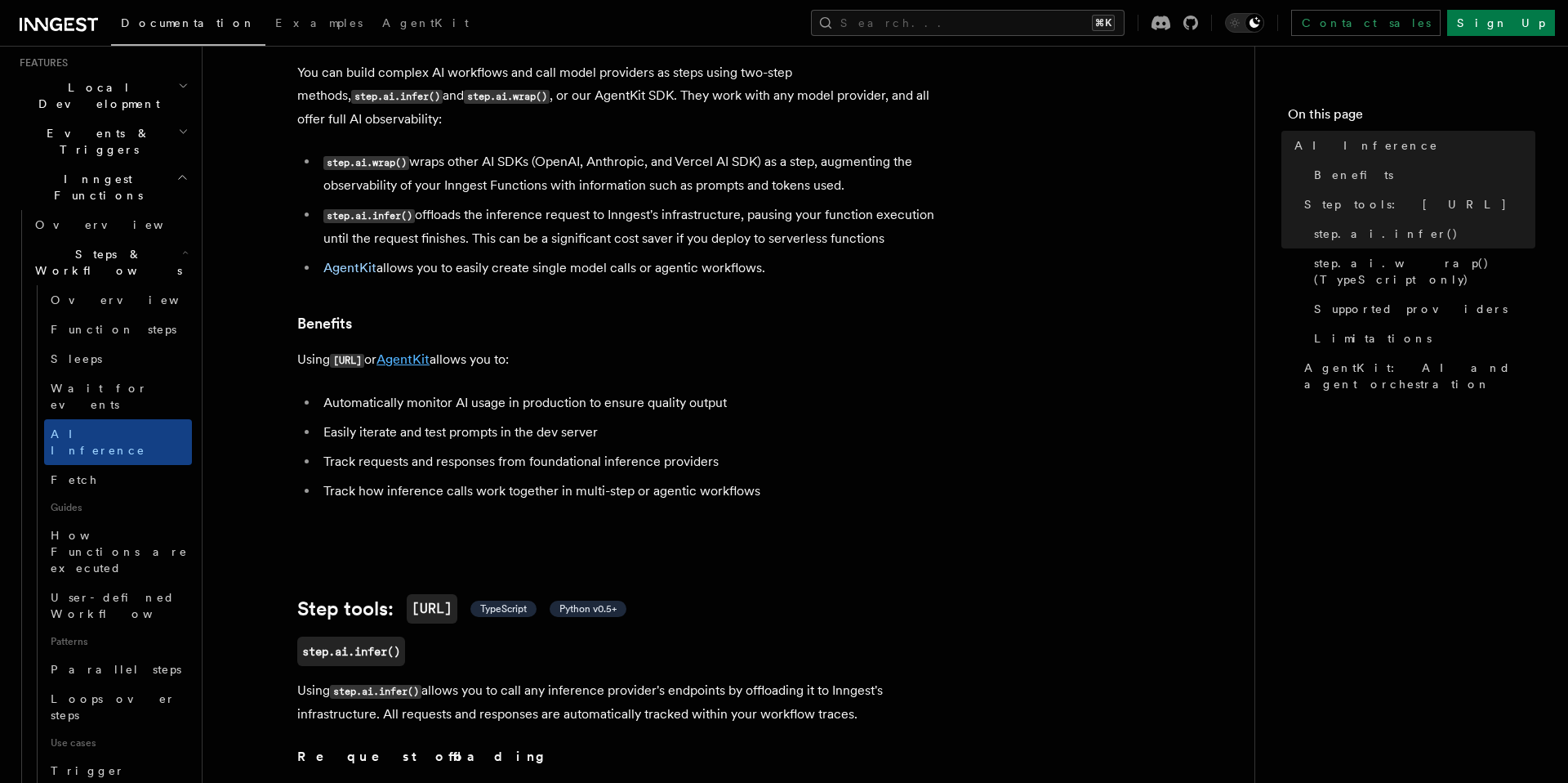
click at [428, 351] on link "AgentKit" at bounding box center [403, 359] width 53 height 15
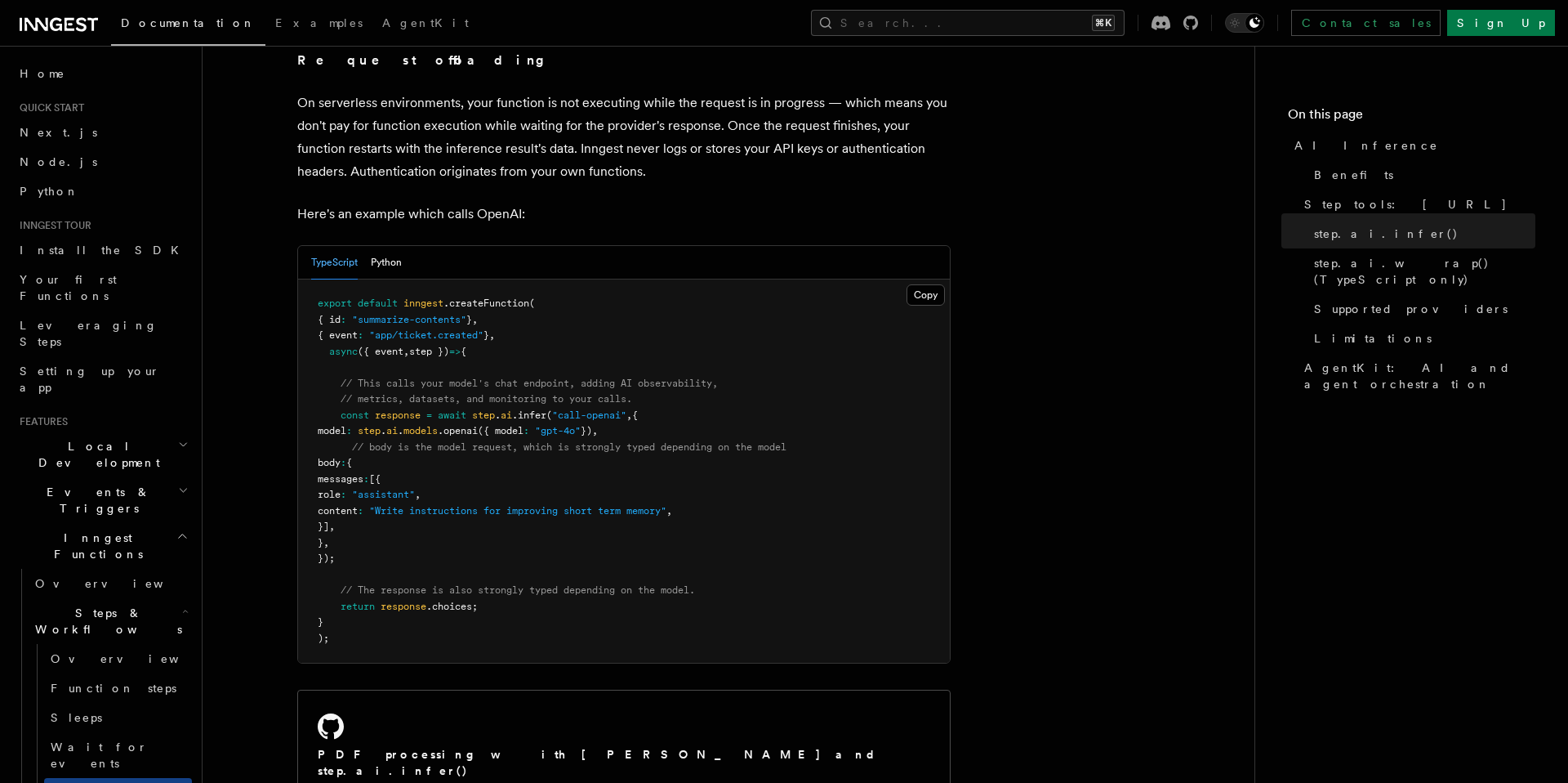
scroll to position [790, 0]
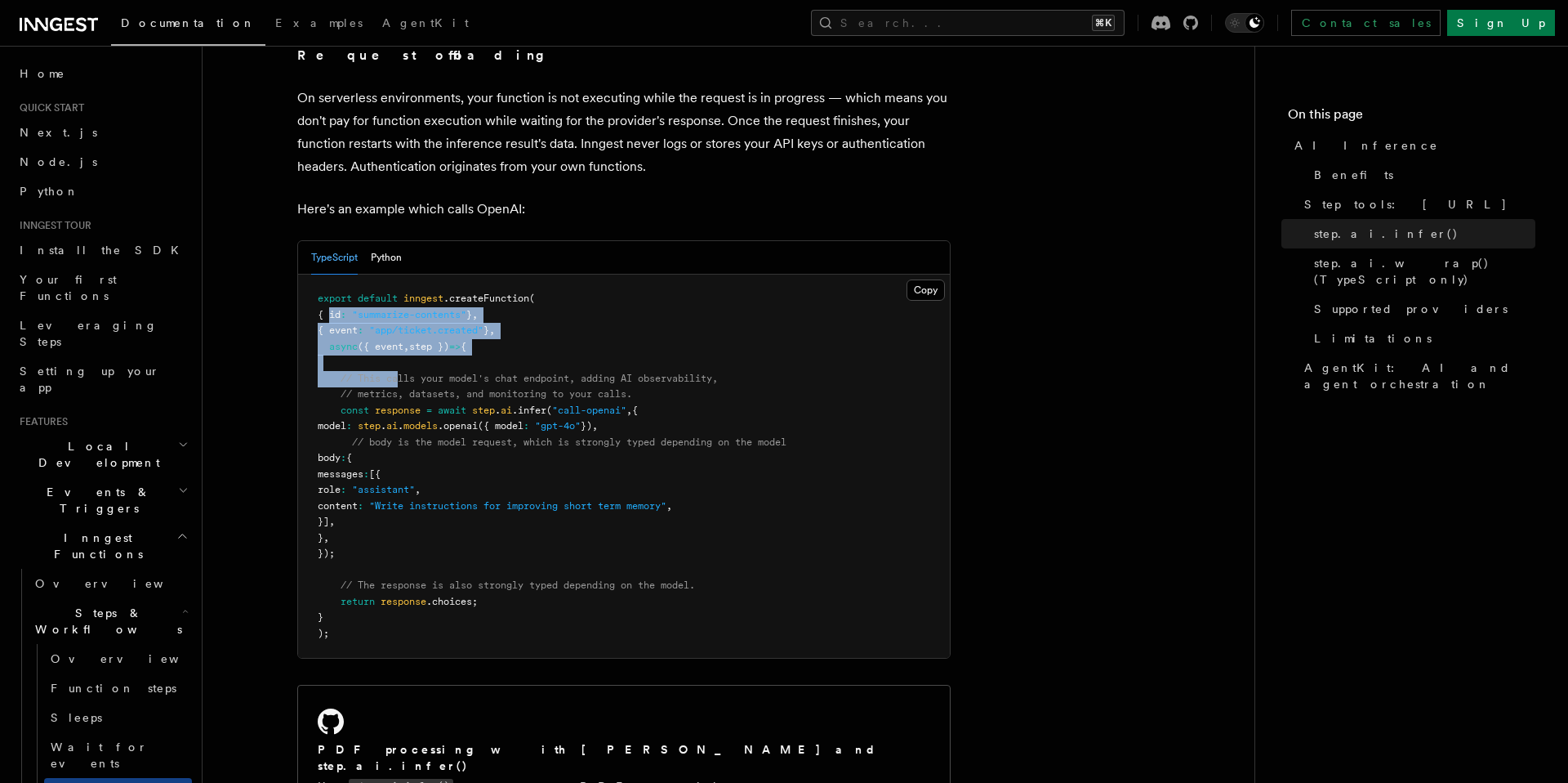
drag, startPoint x: 327, startPoint y: 298, endPoint x: 396, endPoint y: 350, distance: 86.4
click at [396, 352] on pre "export default inngest .createFunction ( { id : "summarize-contents" } , { even…" at bounding box center [624, 466] width 651 height 383
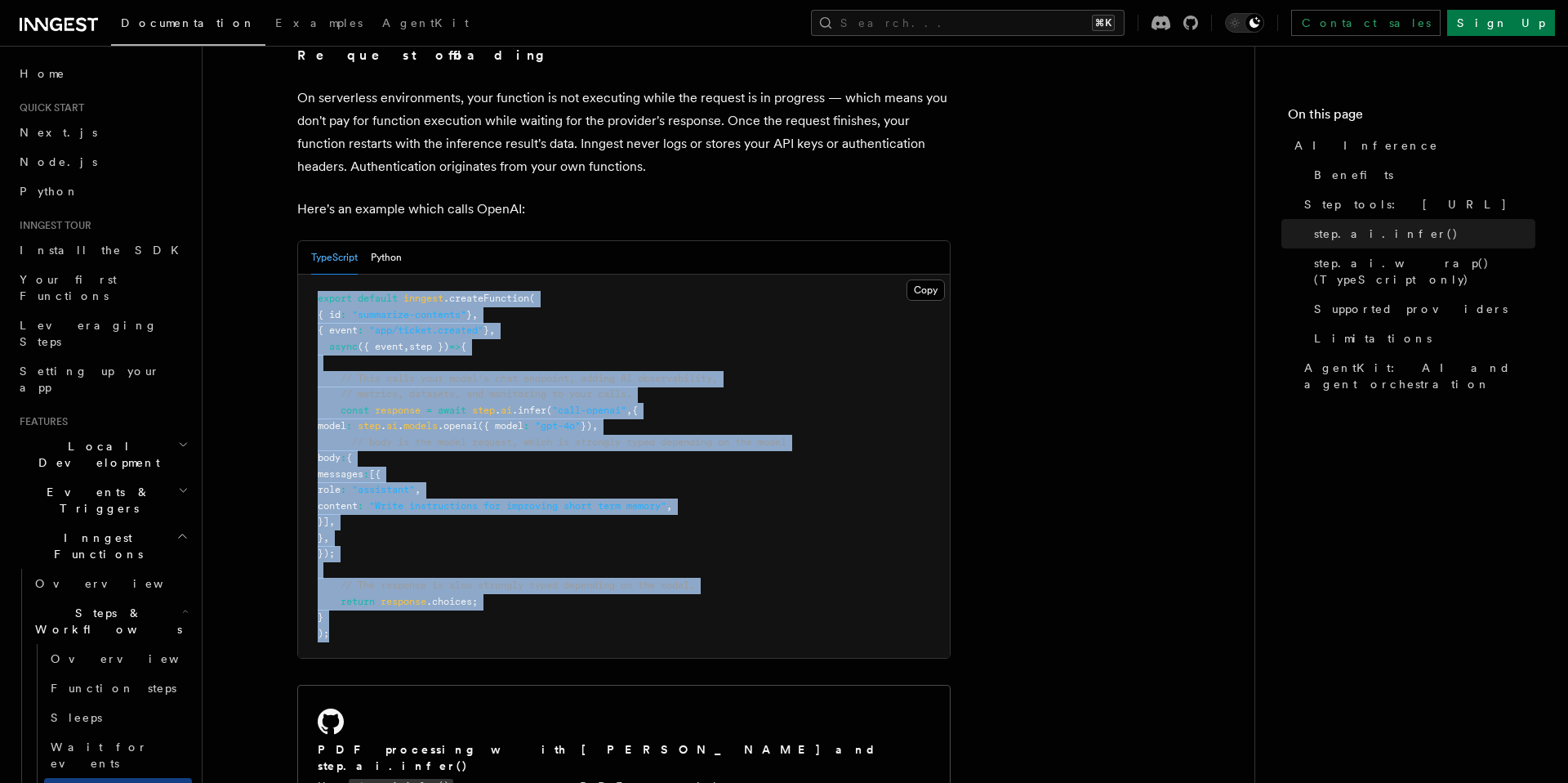
drag, startPoint x: 334, startPoint y: 613, endPoint x: 314, endPoint y: 281, distance: 332.6
click at [313, 280] on pre "export default inngest .createFunction ( { id : "summarize-contents" } , { even…" at bounding box center [624, 466] width 651 height 383
copy code "export default inngest .createFunction ( { id : "summarize-contents" } , { even…"
click at [749, 331] on pre "export default inngest .createFunction ( { id : "summarize-contents" } , { even…" at bounding box center [624, 466] width 651 height 383
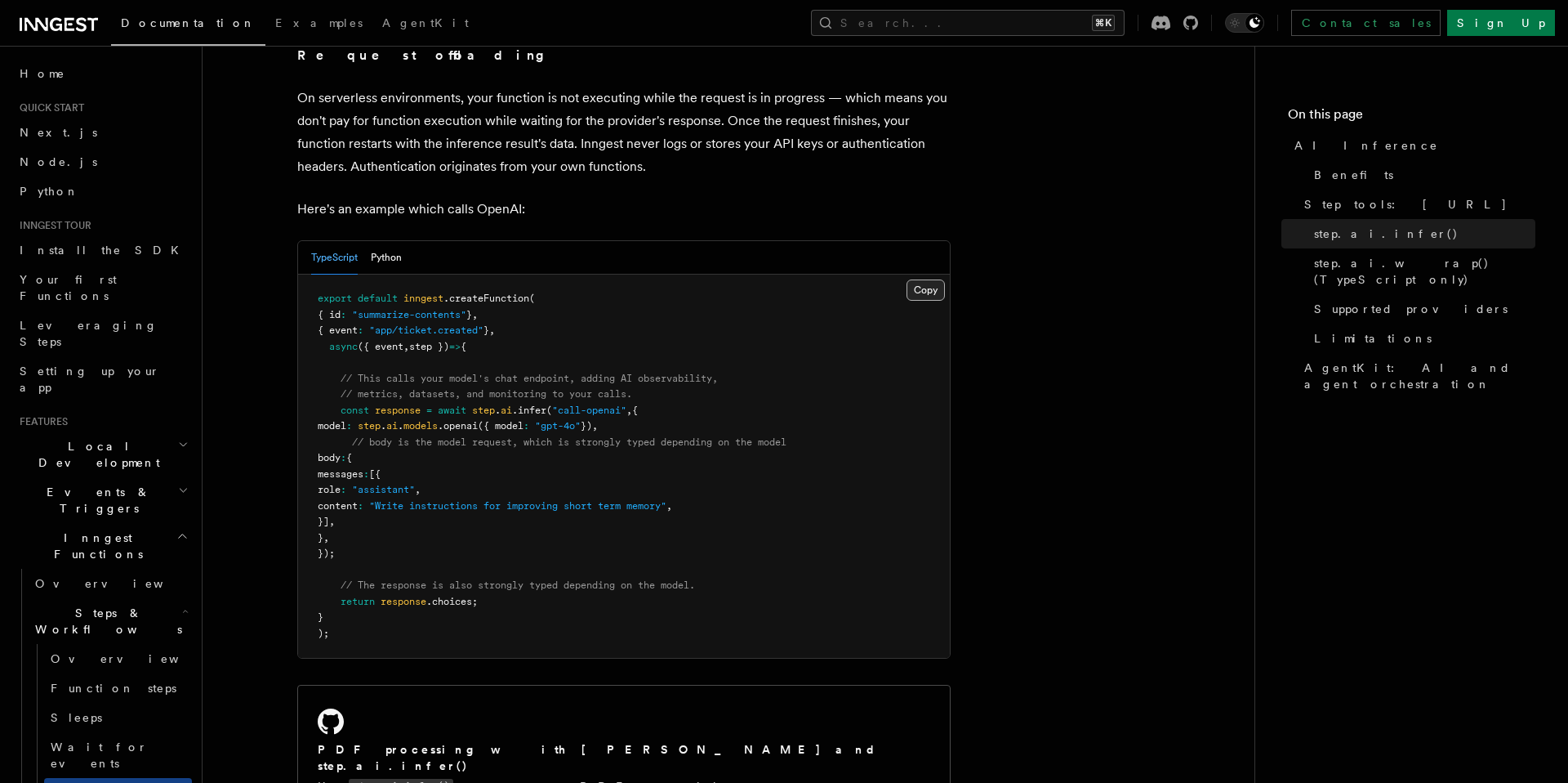
click at [914, 279] on button "Copy Copied" at bounding box center [926, 290] width 38 height 21
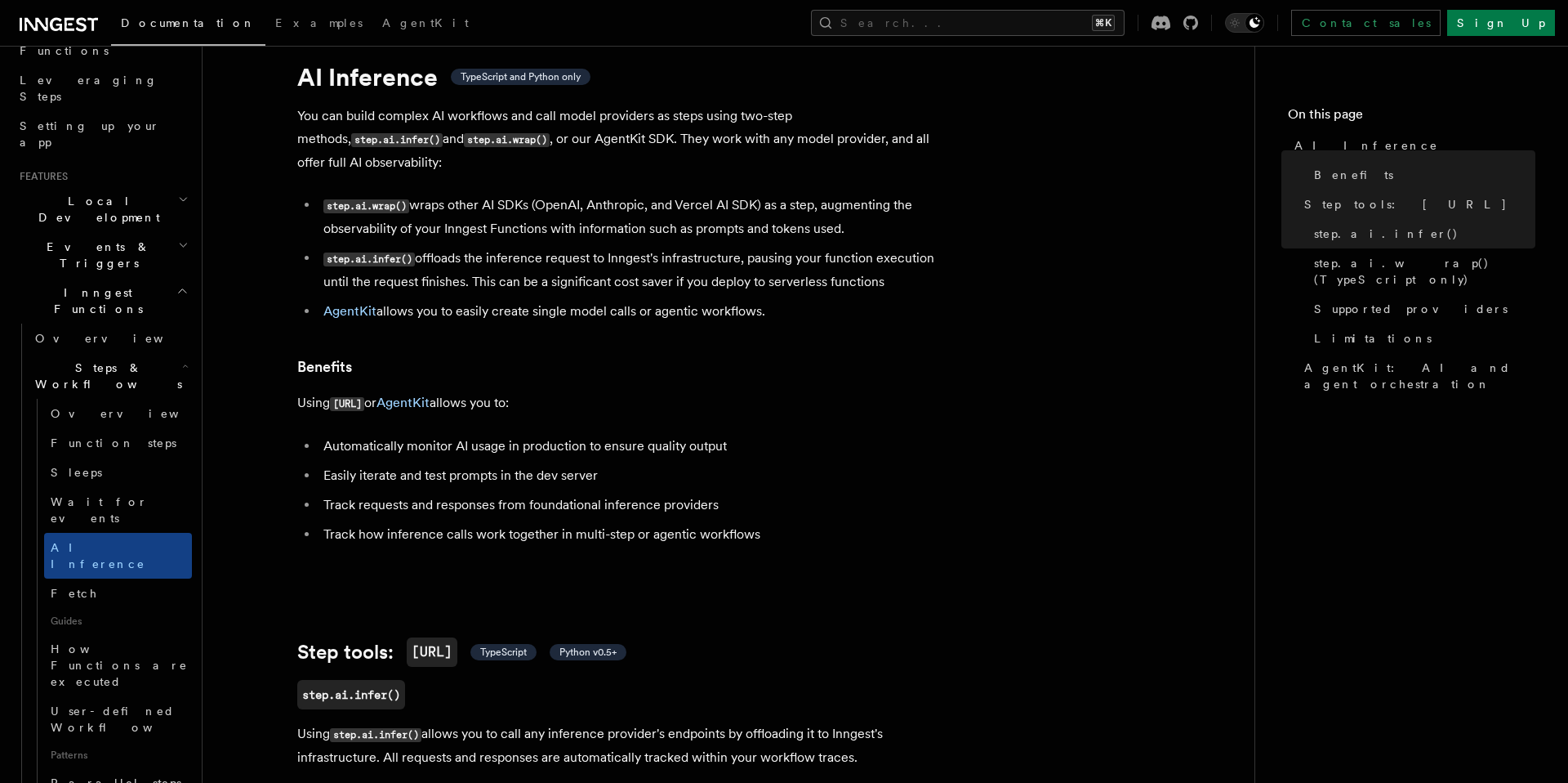
scroll to position [0, 0]
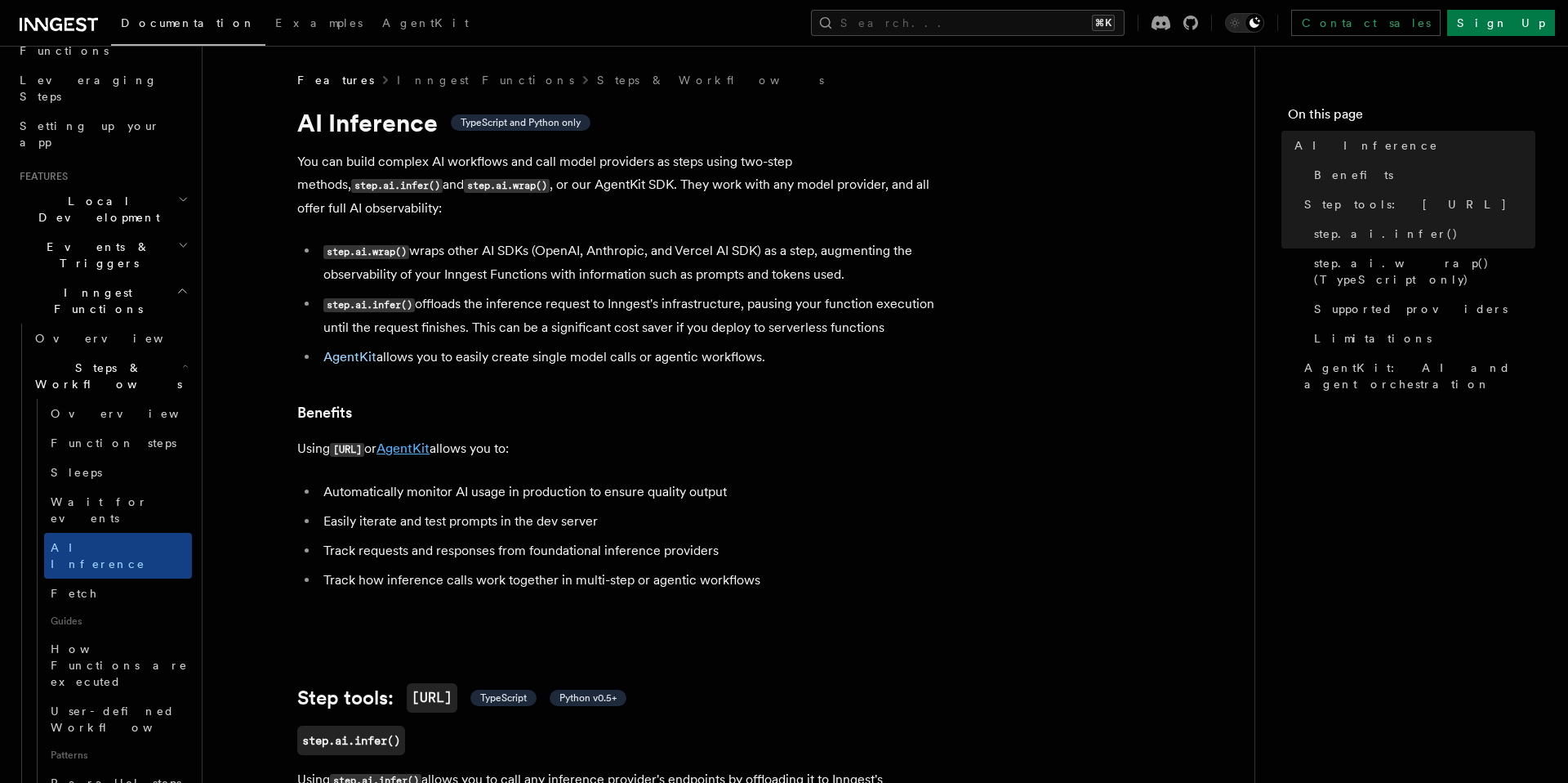
click at [425, 441] on link "AgentKit" at bounding box center [403, 448] width 53 height 15
